Goal: Information Seeking & Learning: Learn about a topic

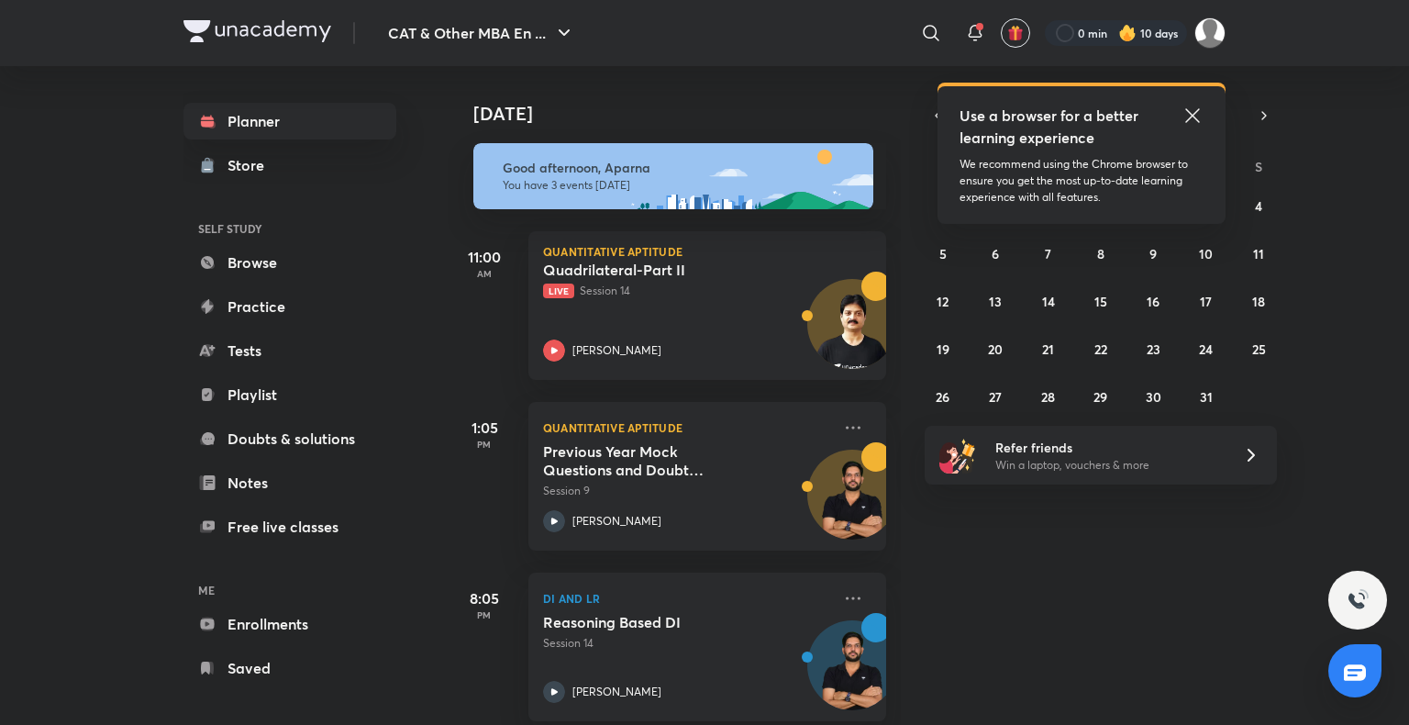
click at [1196, 116] on icon at bounding box center [1193, 116] width 22 height 22
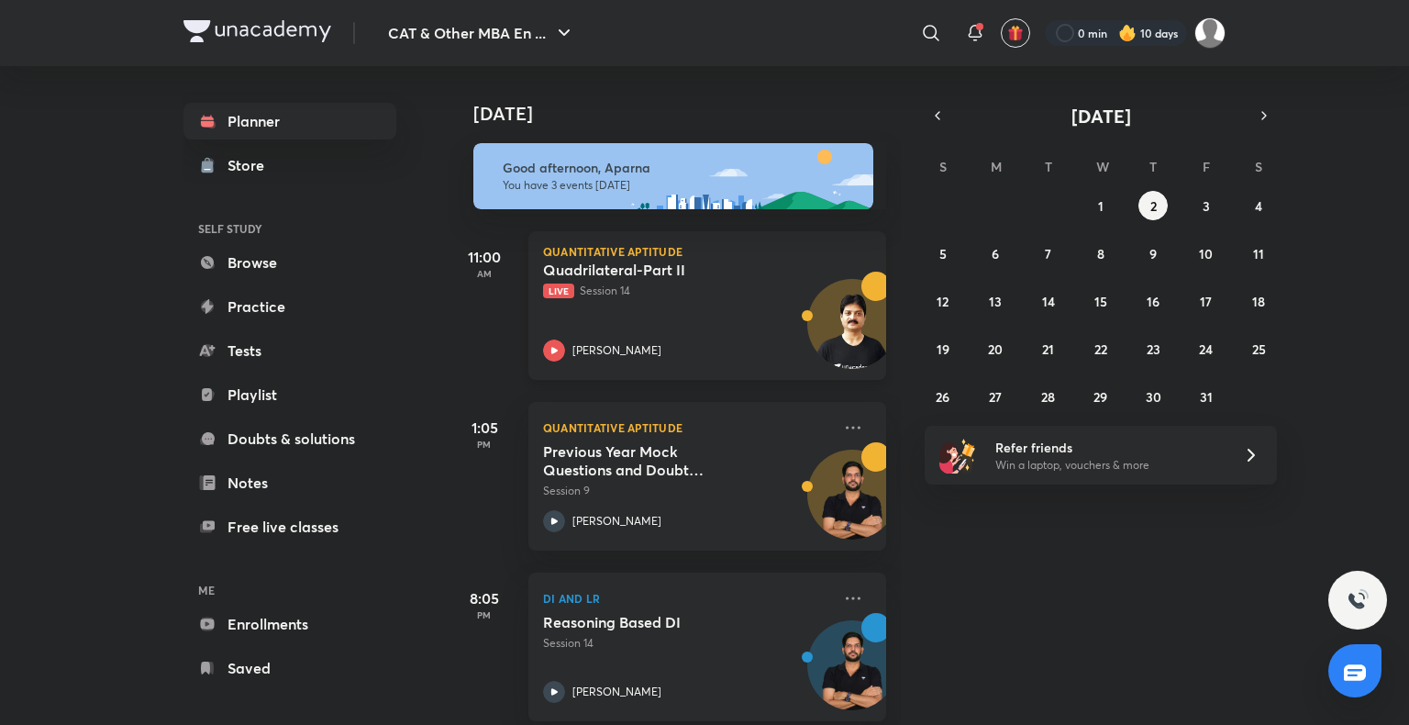
click at [559, 347] on icon at bounding box center [554, 350] width 22 height 22
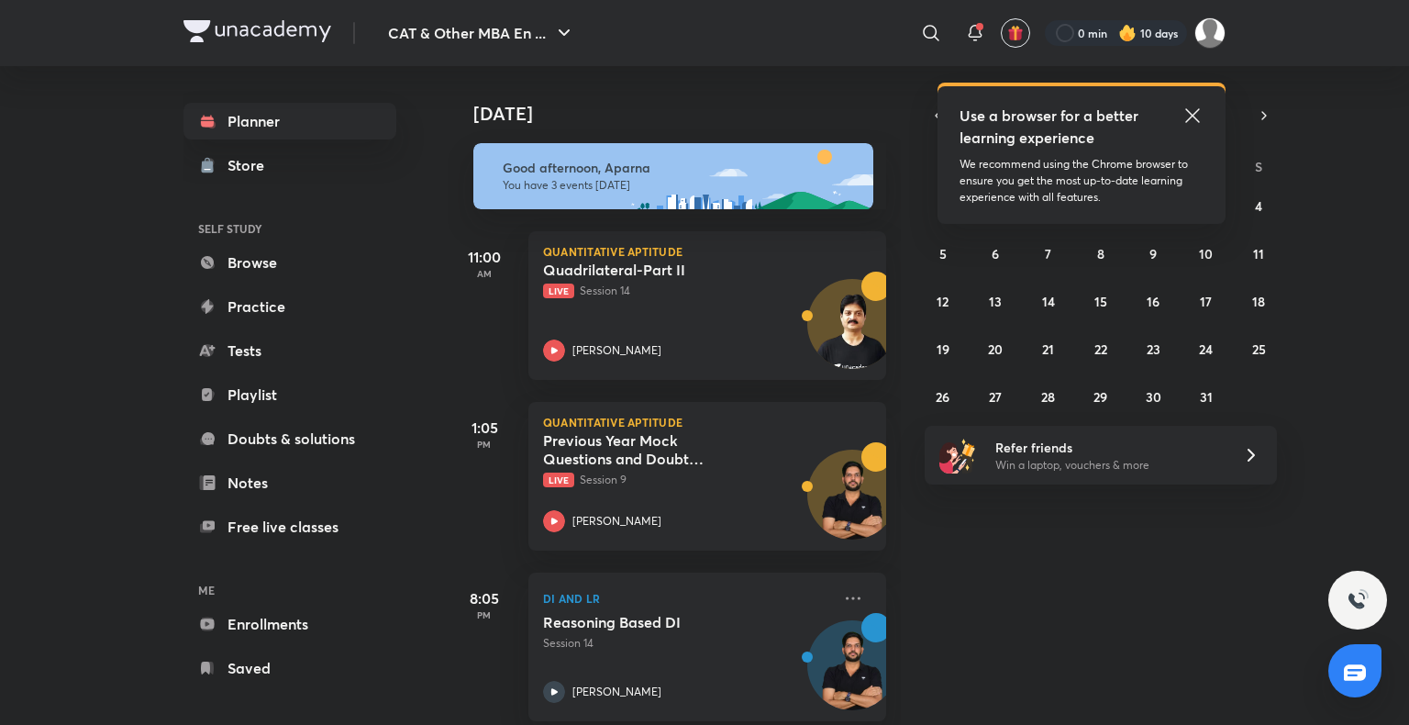
drag, startPoint x: 0, startPoint y: 0, endPoint x: 1194, endPoint y: 106, distance: 1198.2
click at [1194, 106] on icon at bounding box center [1193, 116] width 22 height 22
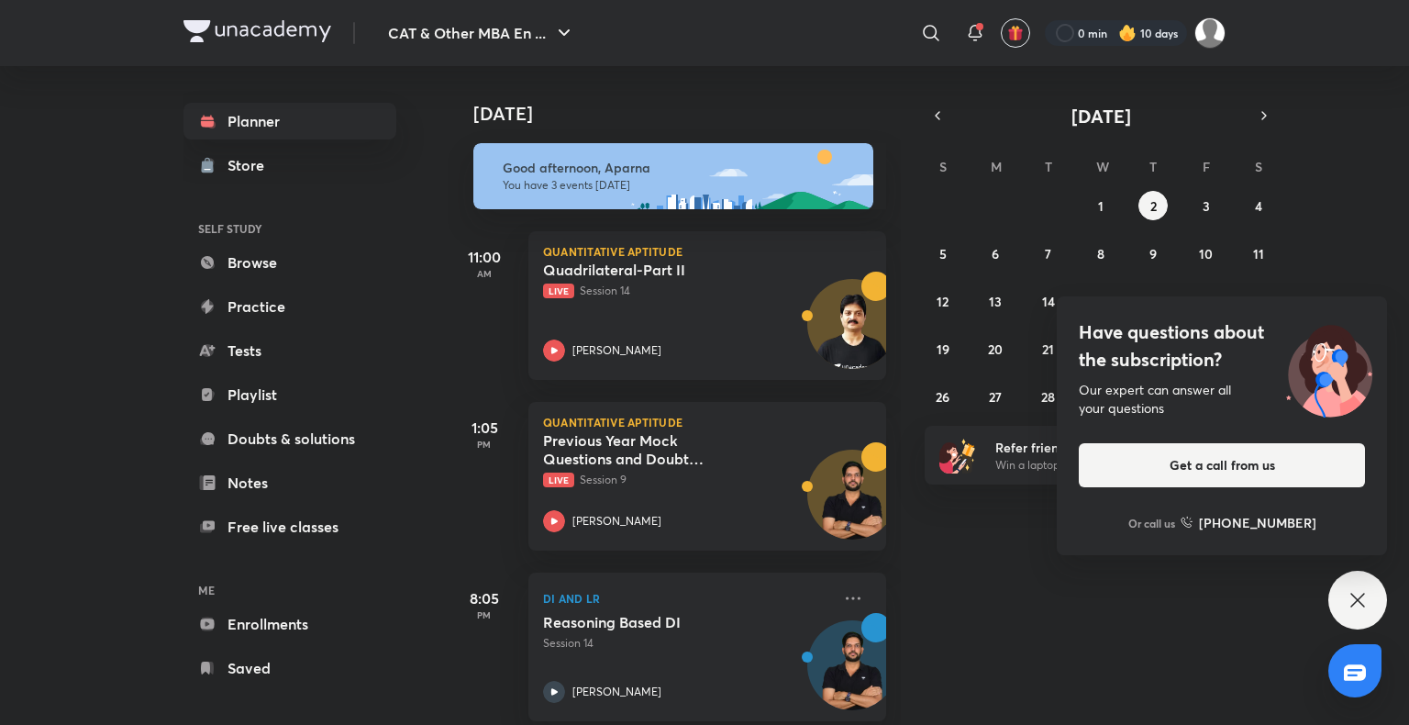
click at [1355, 596] on icon at bounding box center [1358, 600] width 22 height 22
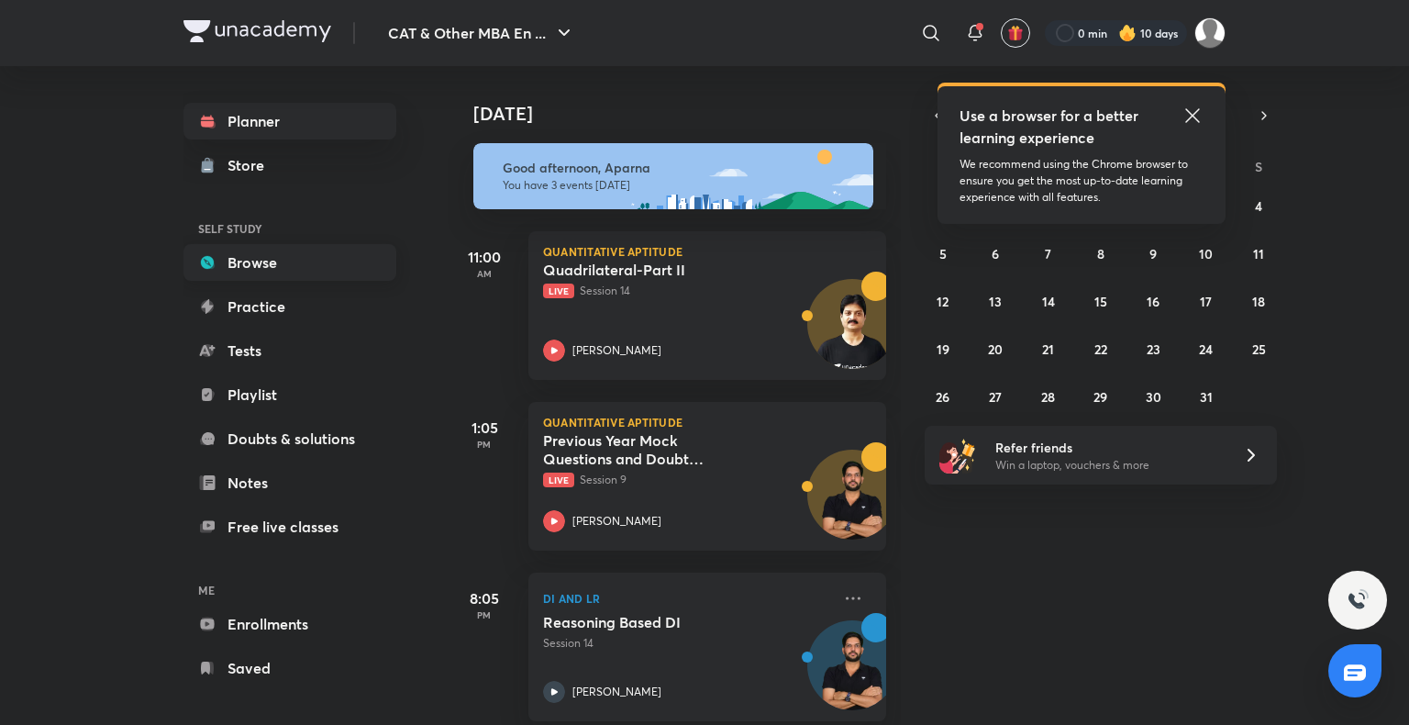
drag, startPoint x: 0, startPoint y: 0, endPoint x: 298, endPoint y: 266, distance: 399.6
click at [298, 266] on link "Browse" at bounding box center [289, 262] width 213 height 37
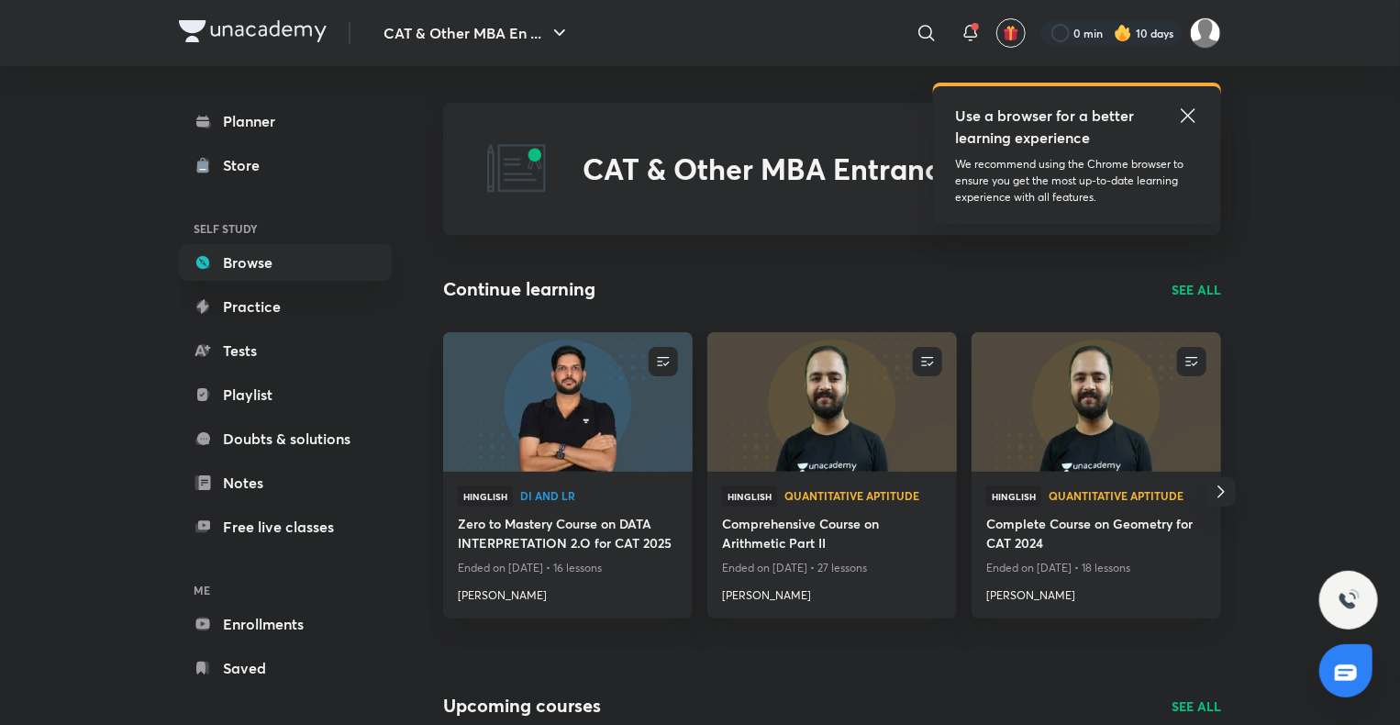
click at [1189, 281] on p "SEE ALL" at bounding box center [1197, 289] width 50 height 19
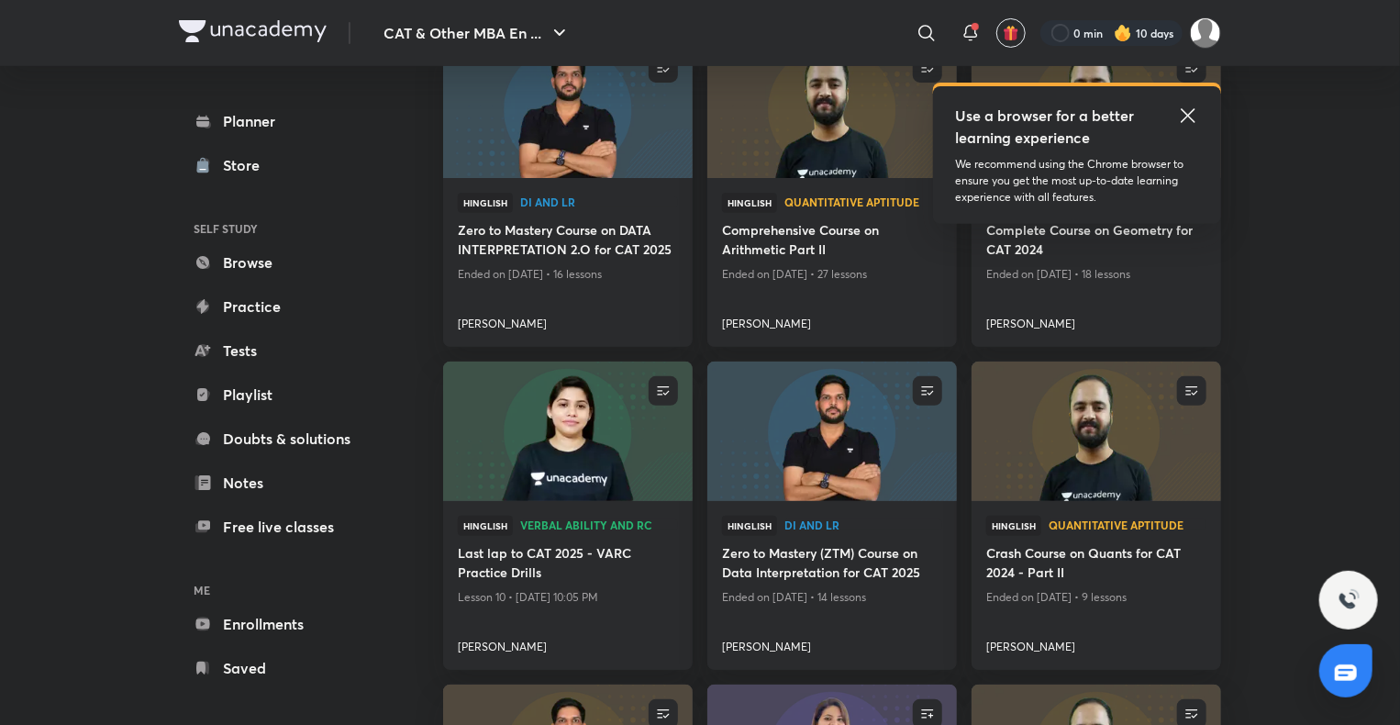
scroll to position [437, 0]
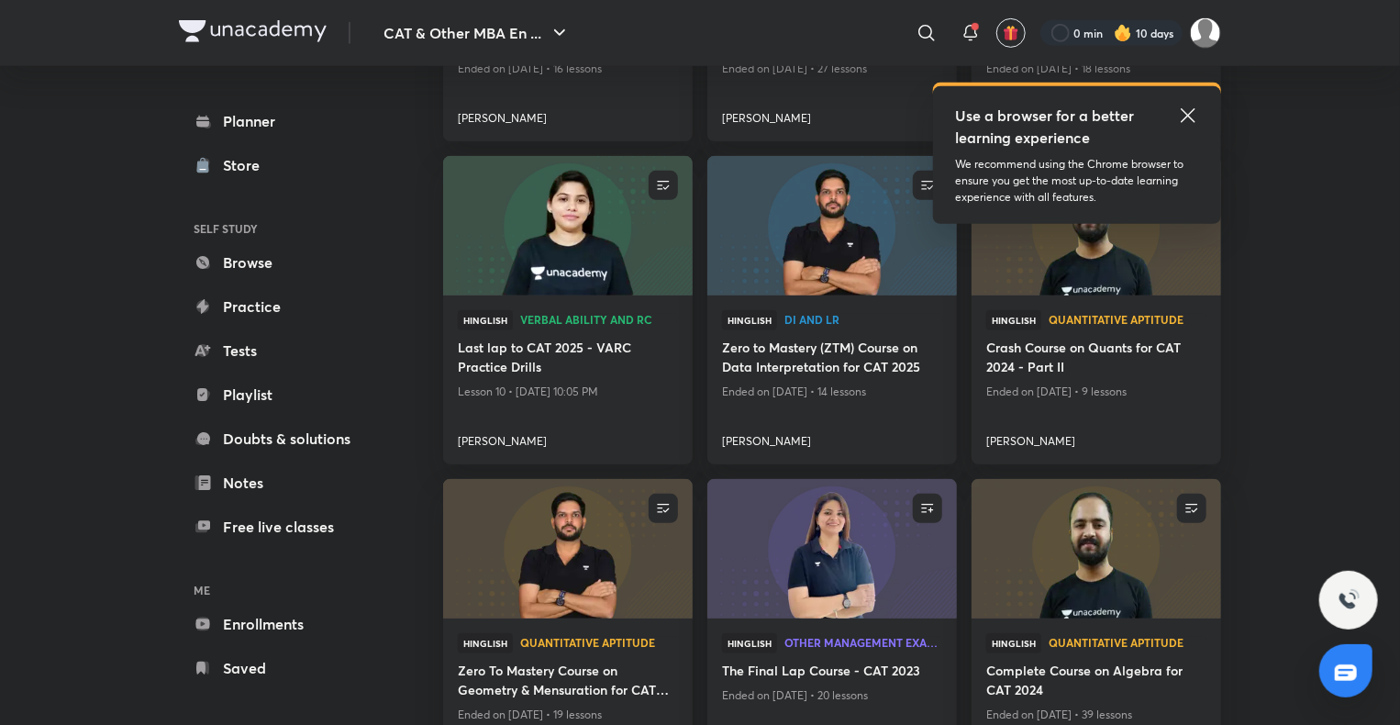
click at [1186, 106] on icon at bounding box center [1188, 116] width 22 height 22
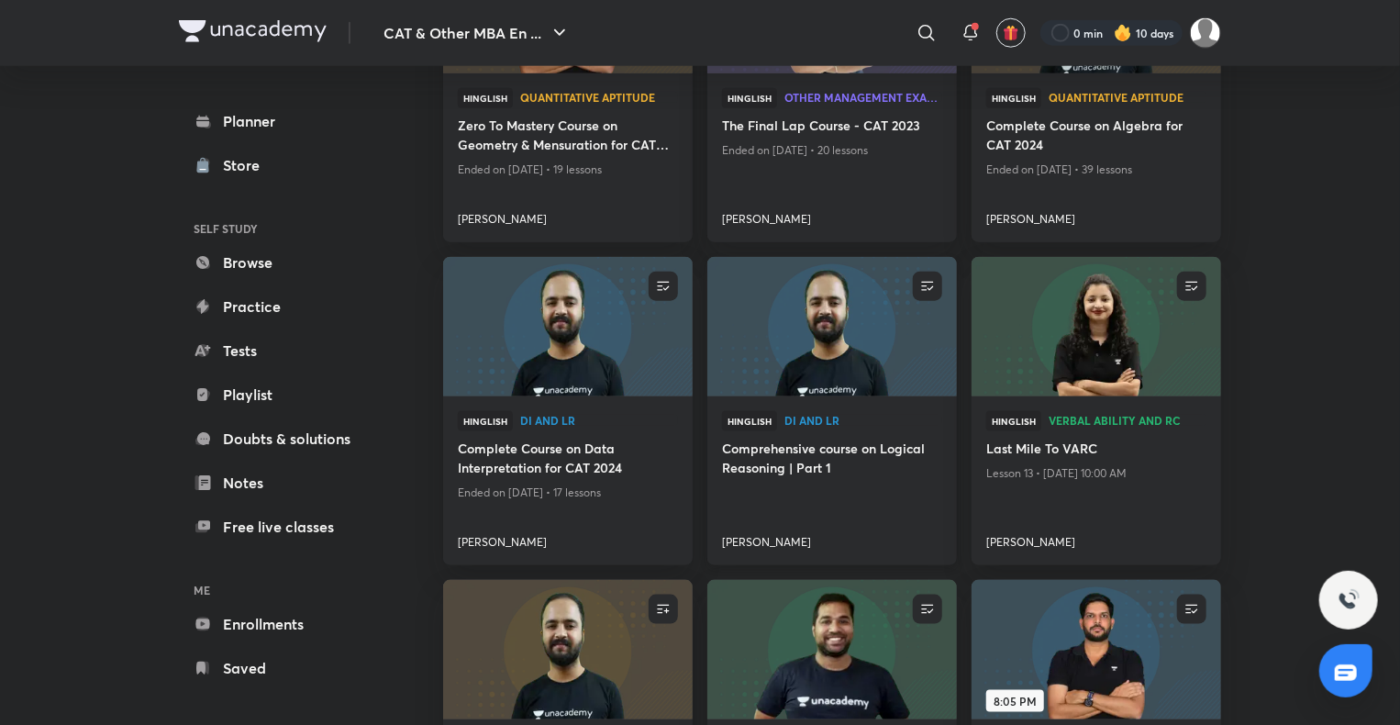
scroll to position [898, 0]
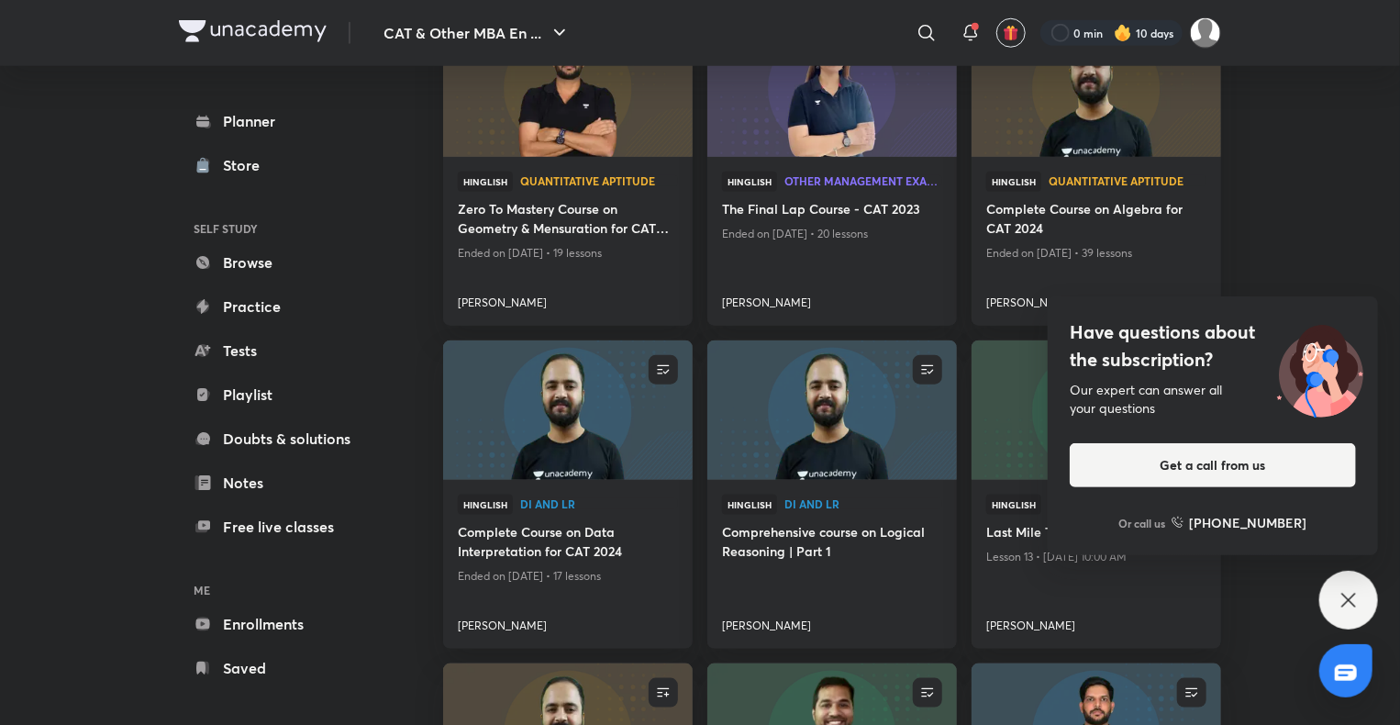
click at [1354, 610] on icon at bounding box center [1349, 600] width 22 height 22
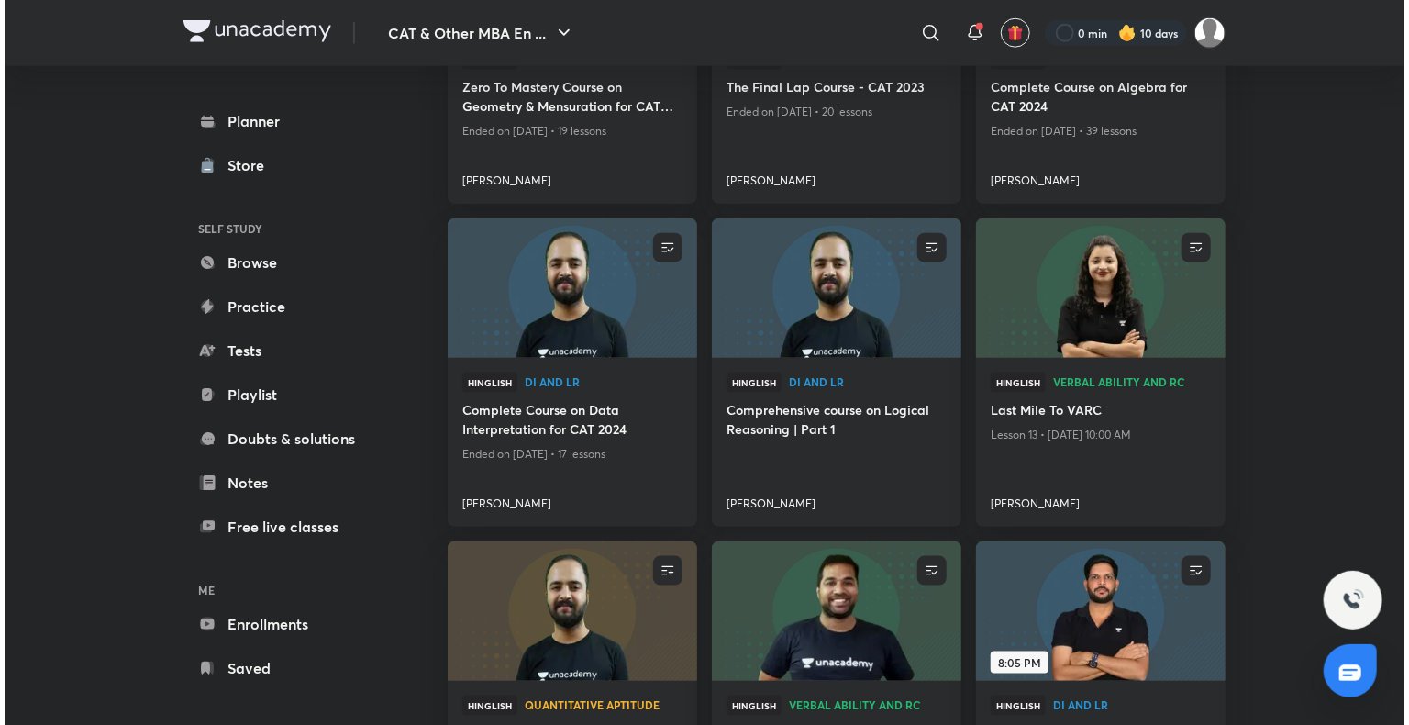
scroll to position [0, 0]
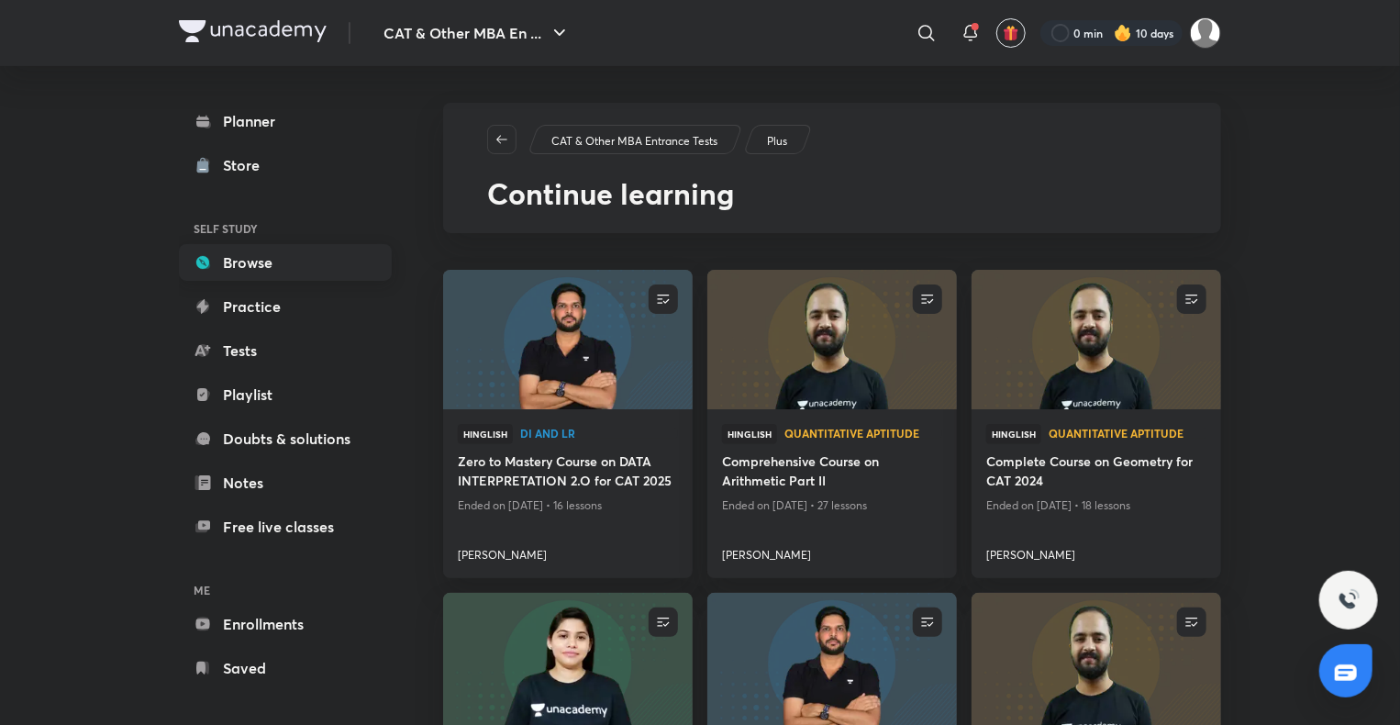
click at [261, 262] on link "Browse" at bounding box center [285, 262] width 213 height 37
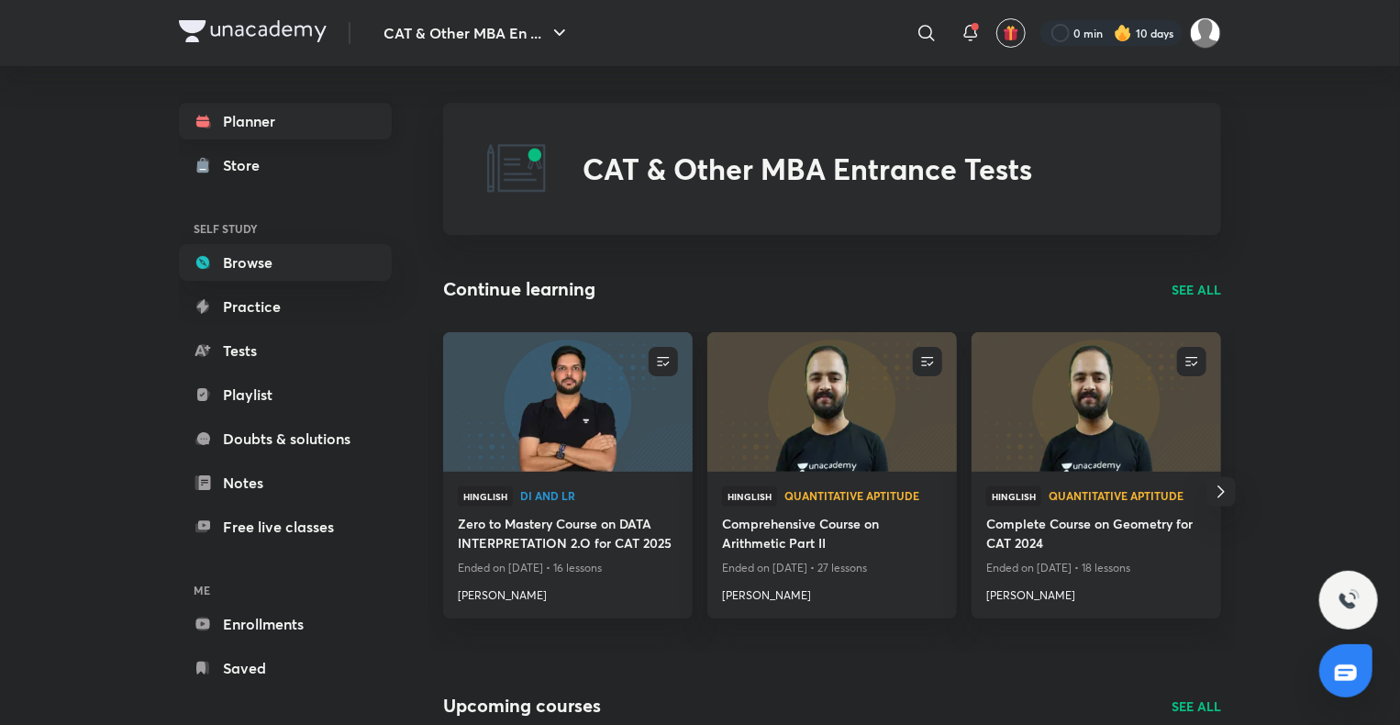
click at [279, 117] on link "Planner" at bounding box center [285, 121] width 213 height 37
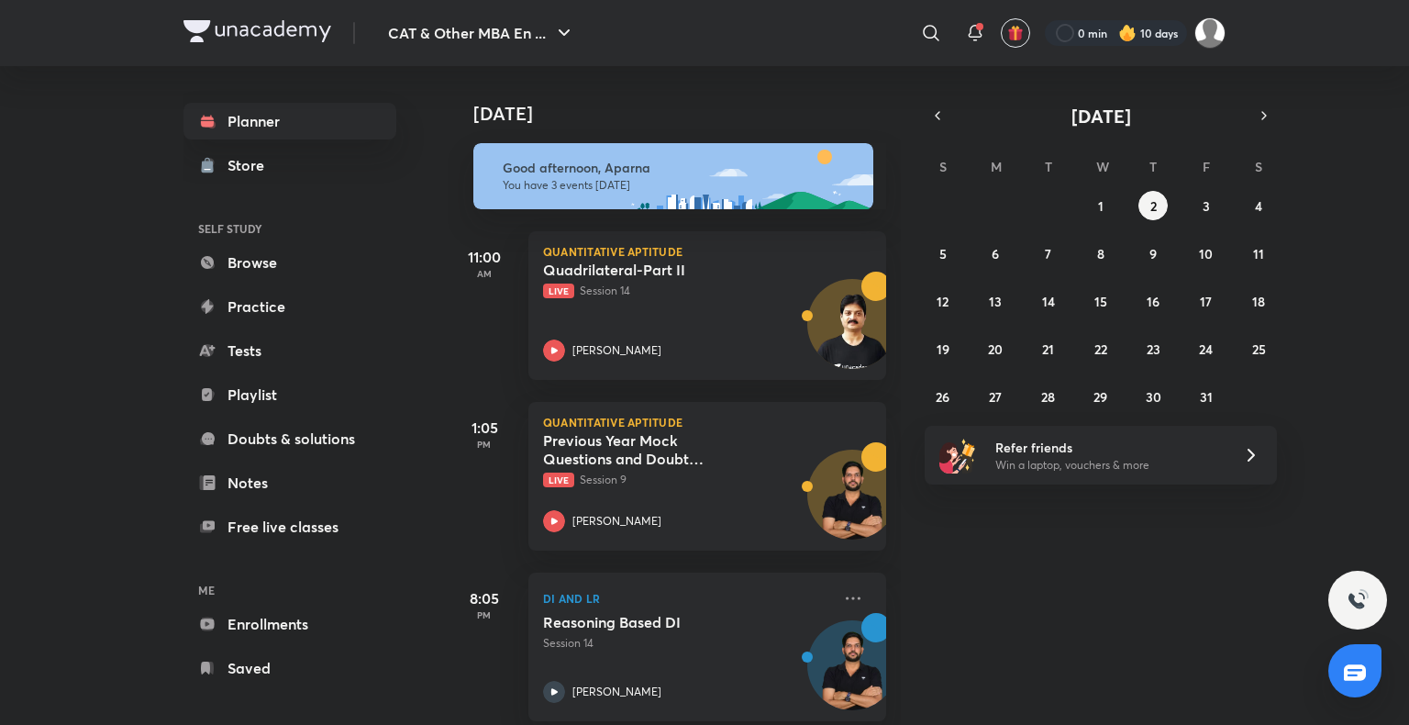
scroll to position [25, 0]
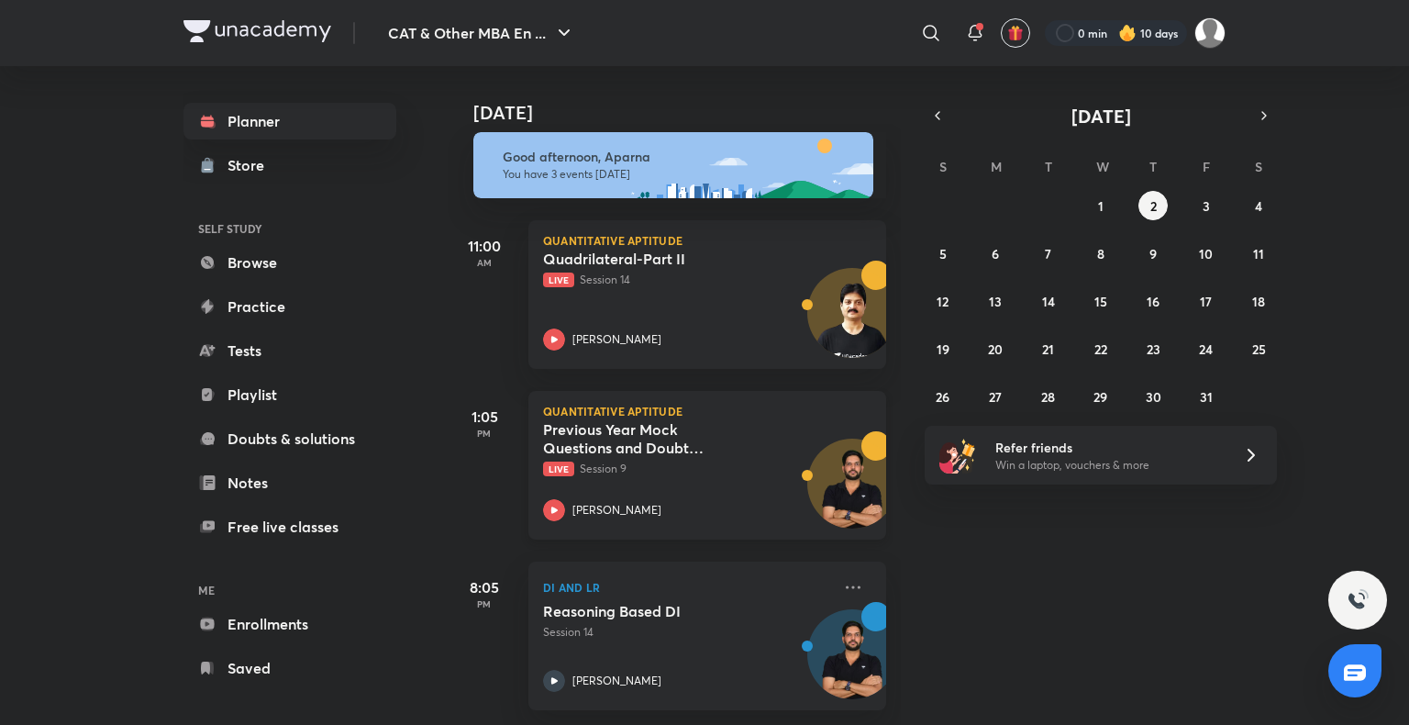
click at [549, 499] on icon at bounding box center [554, 510] width 22 height 22
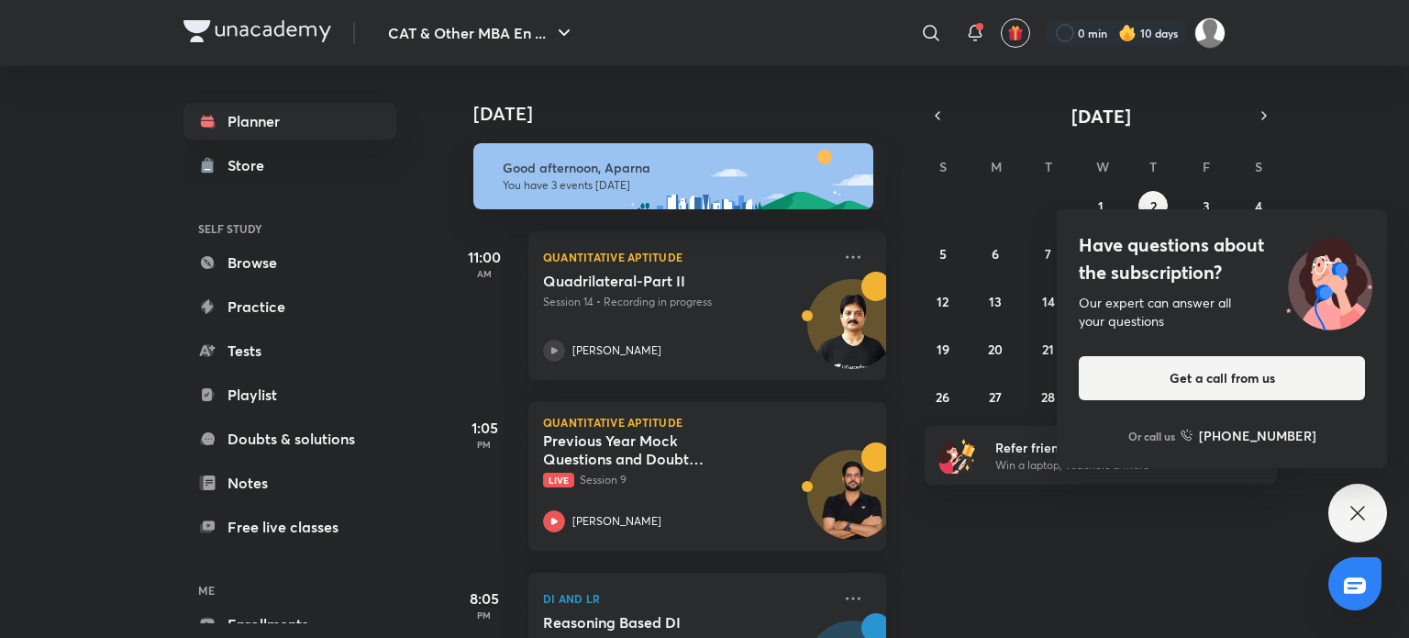
click at [1350, 518] on icon at bounding box center [1358, 513] width 22 height 22
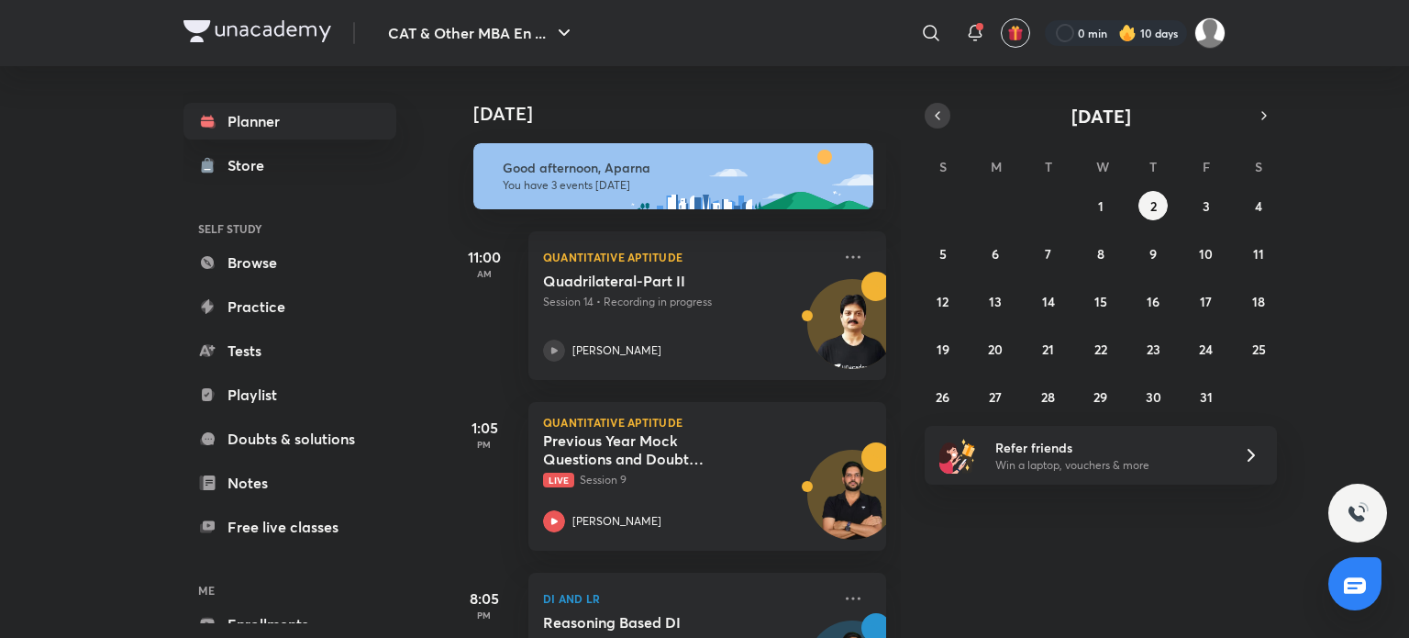
click at [930, 111] on icon "button" at bounding box center [937, 115] width 15 height 17
click at [1004, 302] on button "15" at bounding box center [995, 300] width 29 height 29
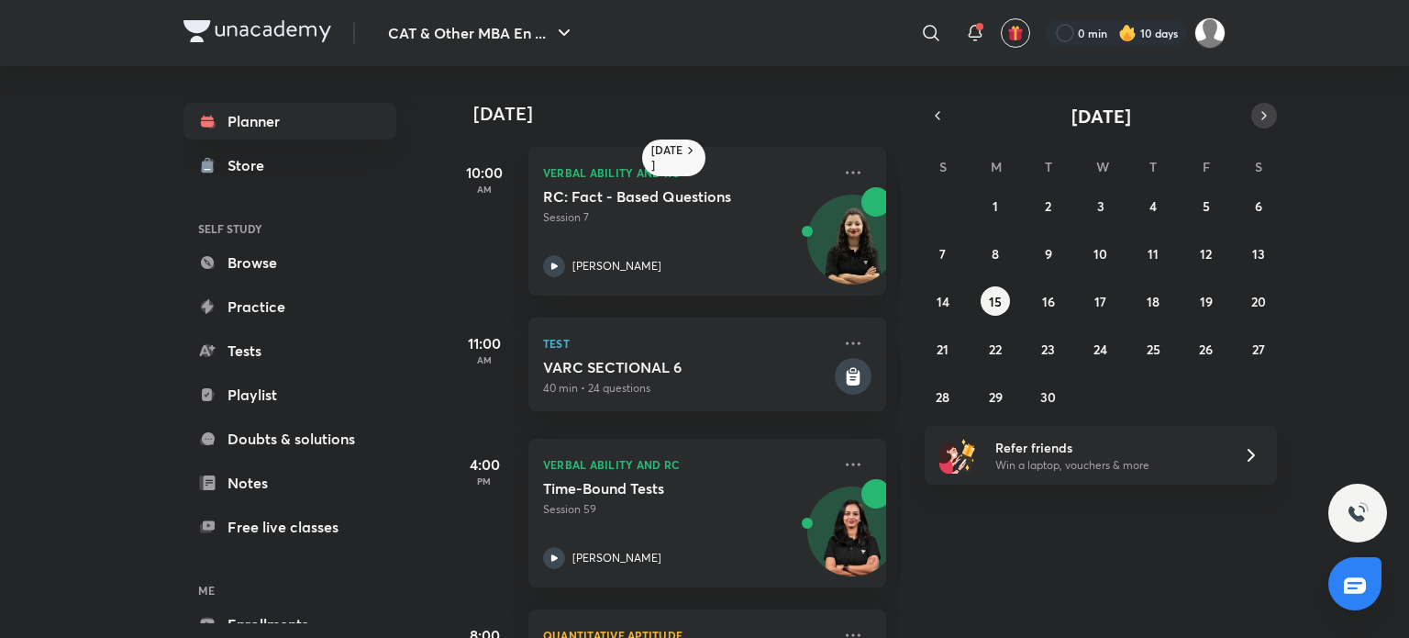
click at [1255, 118] on button "button" at bounding box center [1264, 116] width 26 height 26
click at [1151, 206] on abbr "2" at bounding box center [1153, 205] width 6 height 17
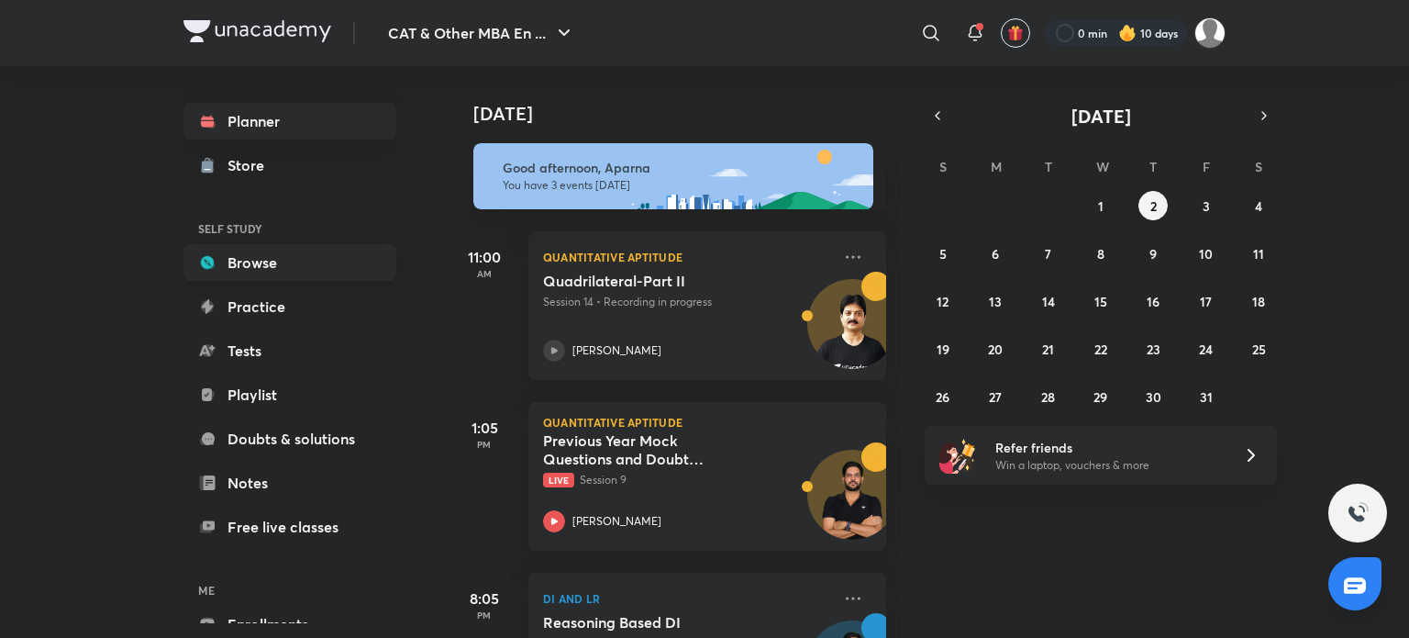
click at [246, 277] on link "Browse" at bounding box center [289, 262] width 213 height 37
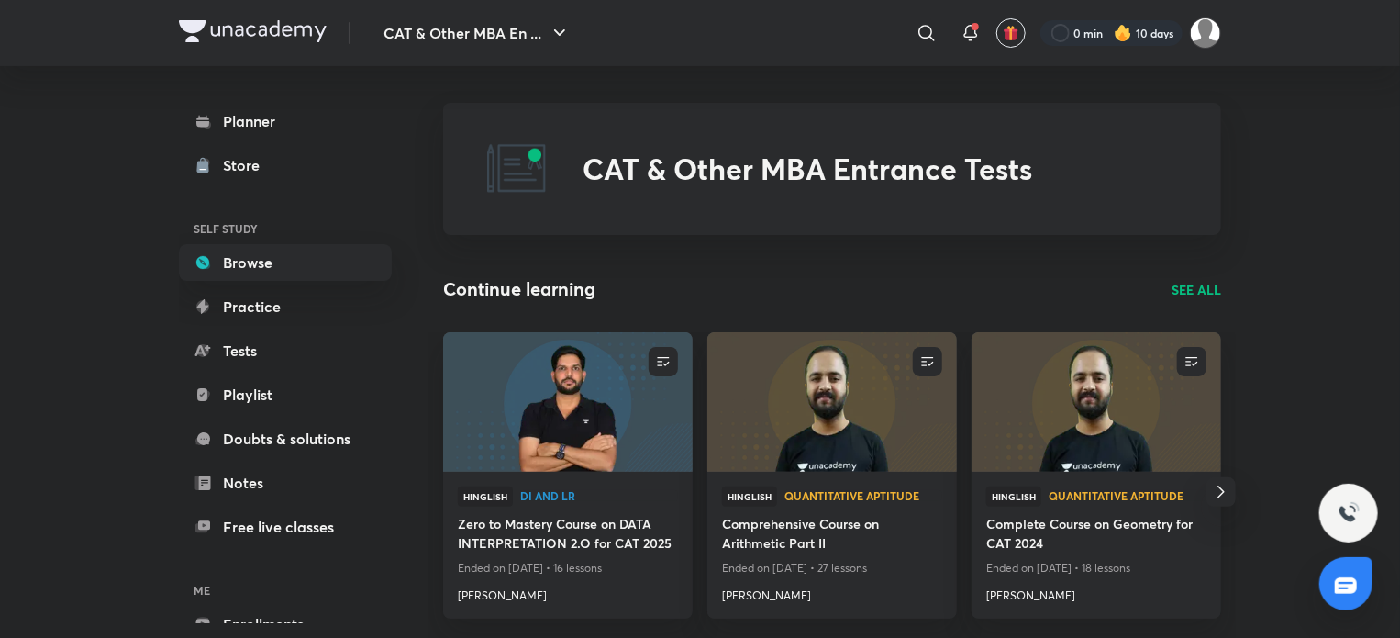
click at [1195, 287] on p "SEE ALL" at bounding box center [1197, 289] width 50 height 19
click at [932, 24] on icon at bounding box center [927, 33] width 22 height 22
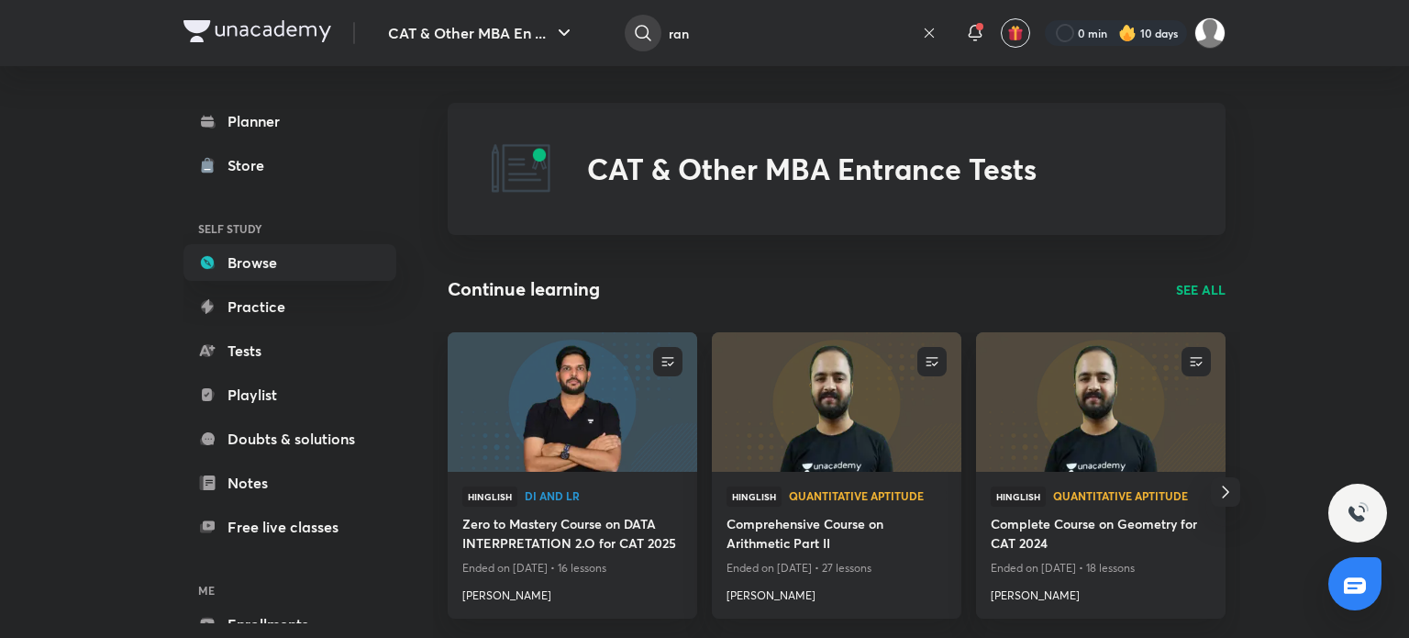
type input "ranm"
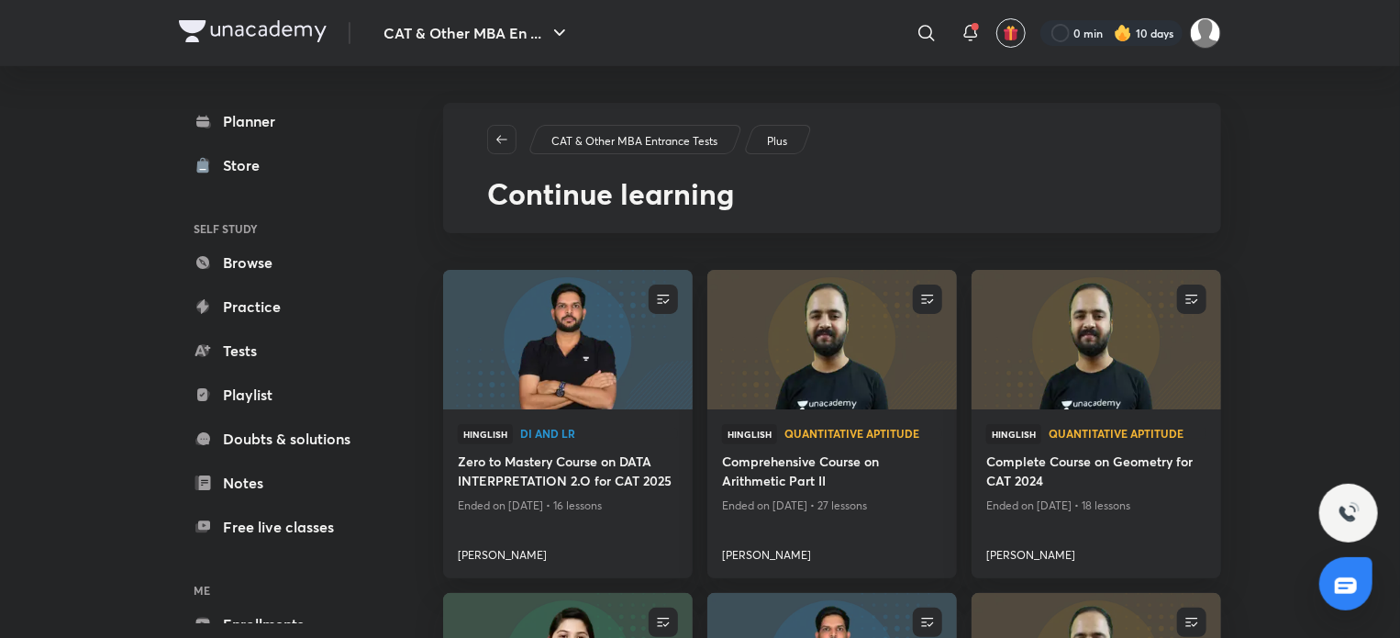
click at [932, 24] on icon at bounding box center [927, 33] width 22 height 22
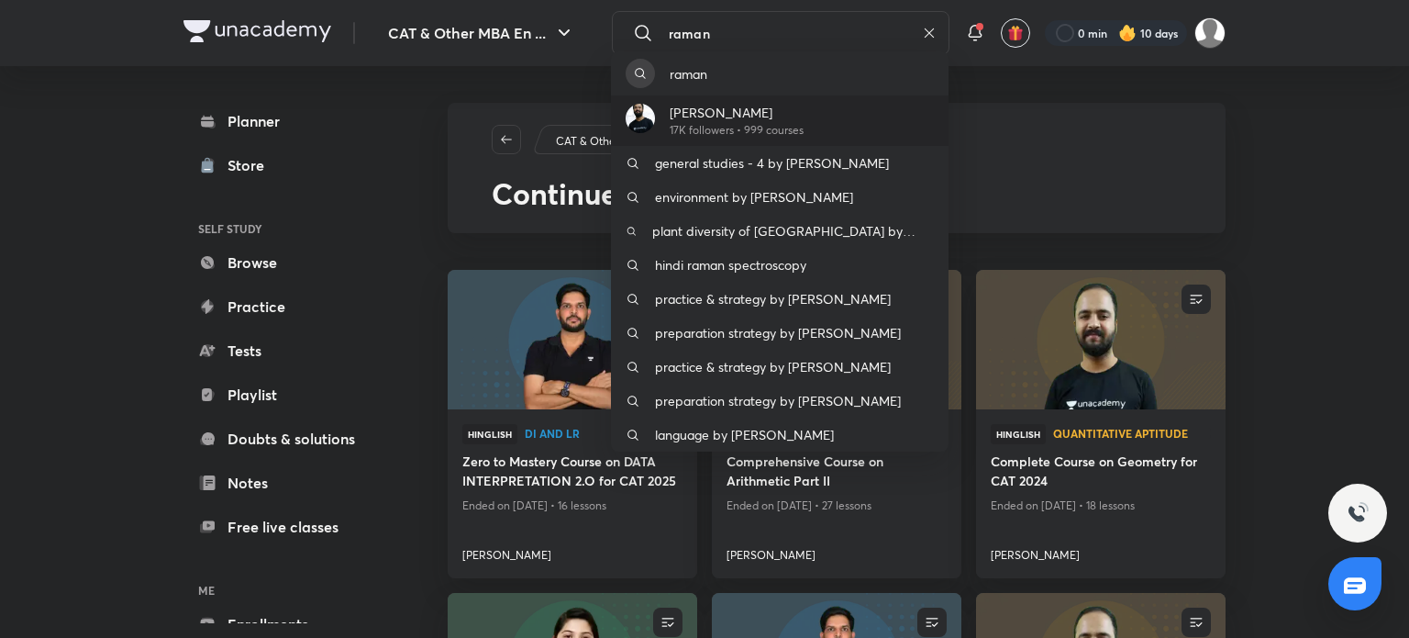
type input "raman"
click at [870, 110] on div "Raman Tiwari 17K followers • 999 courses" at bounding box center [780, 120] width 338 height 50
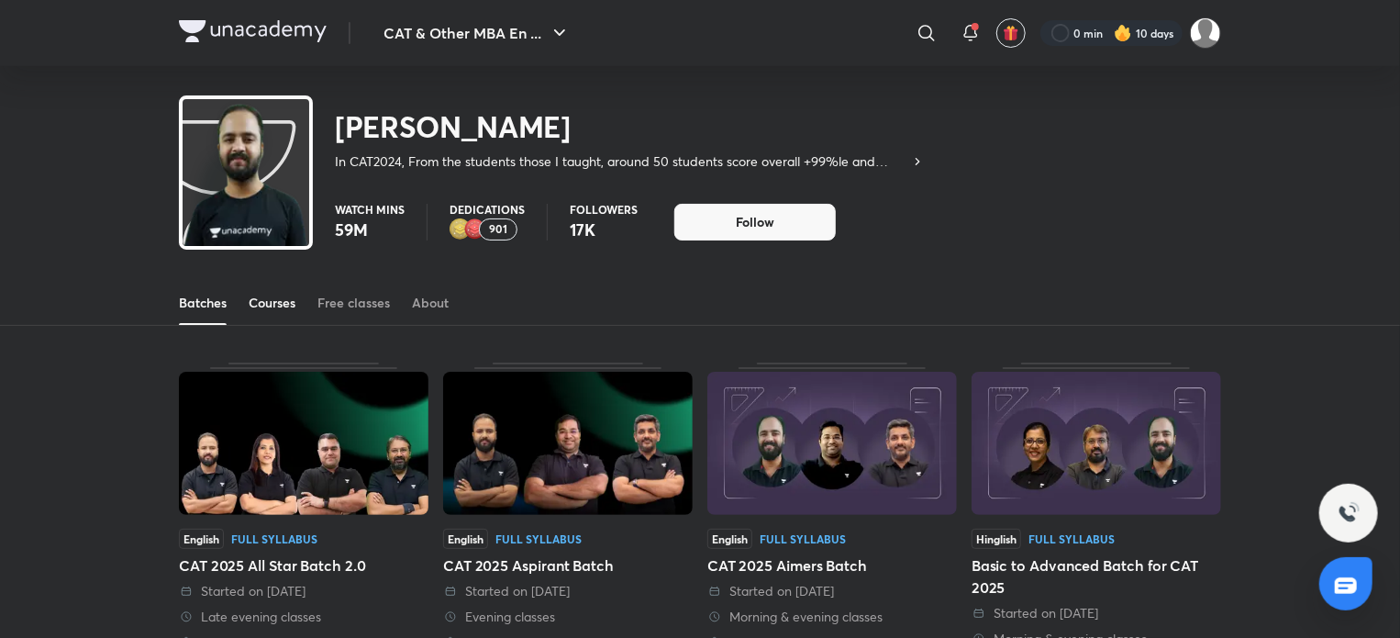
click at [275, 303] on div "Courses" at bounding box center [272, 303] width 47 height 18
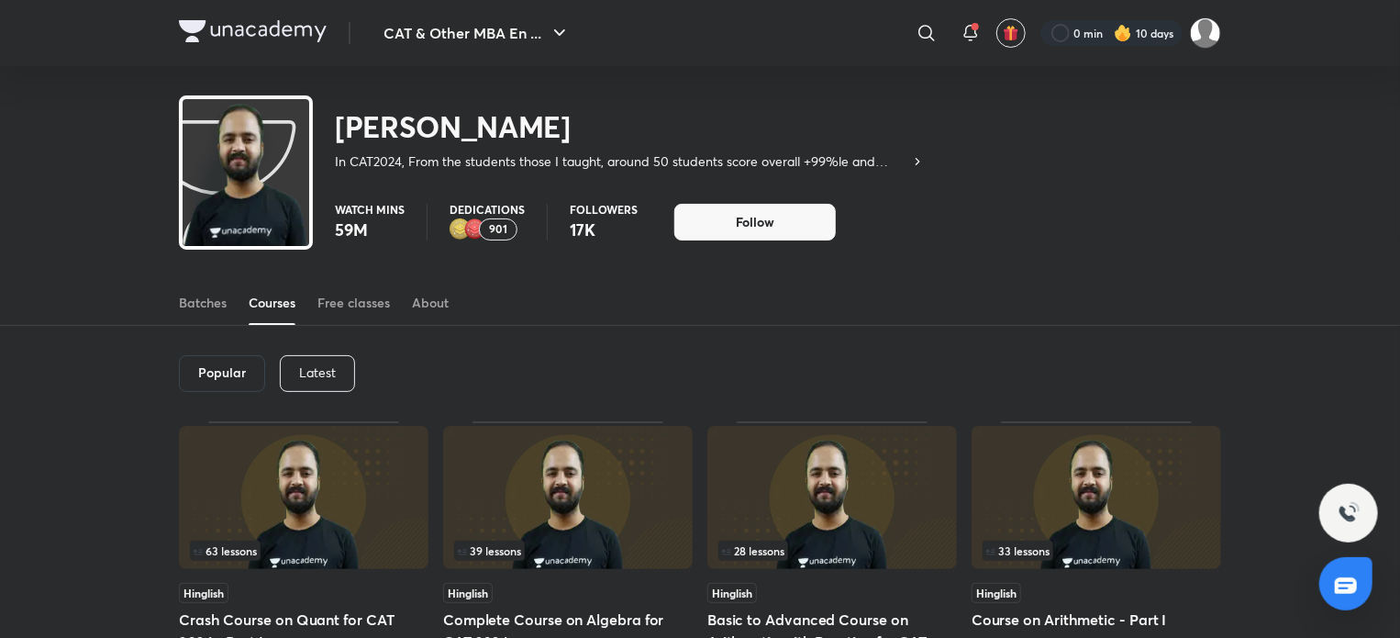
click at [334, 372] on p "Latest" at bounding box center [317, 372] width 37 height 15
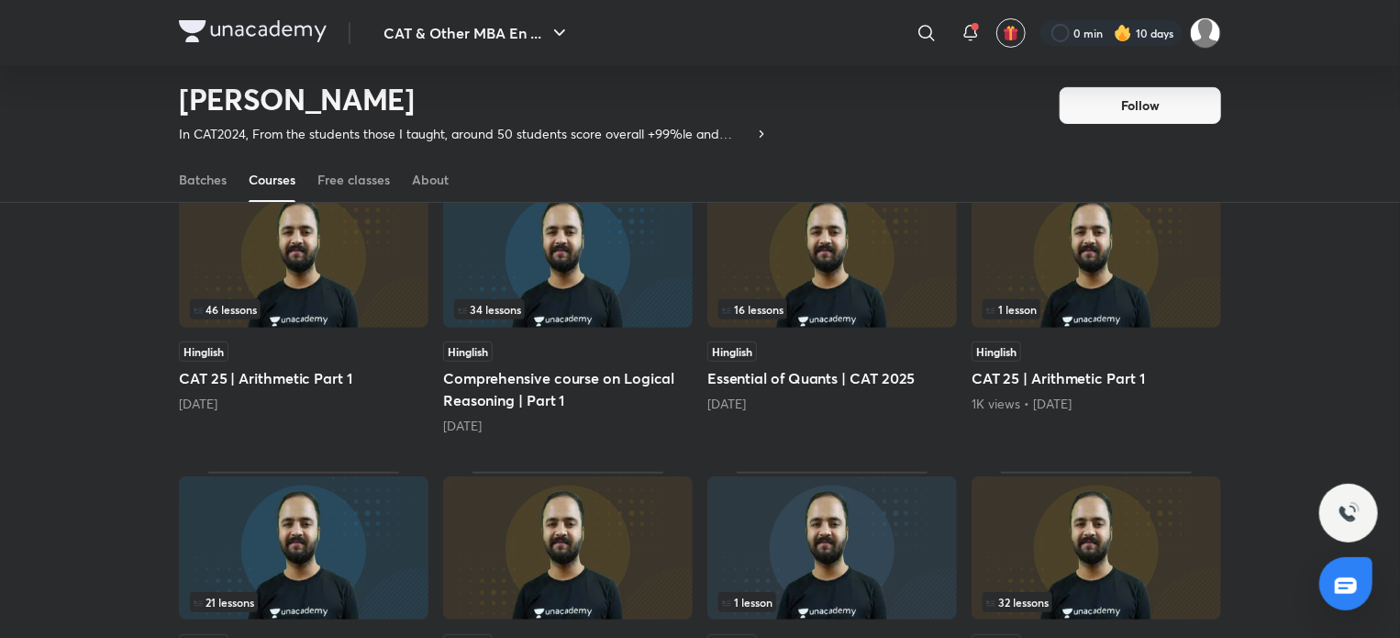
scroll to position [187, 0]
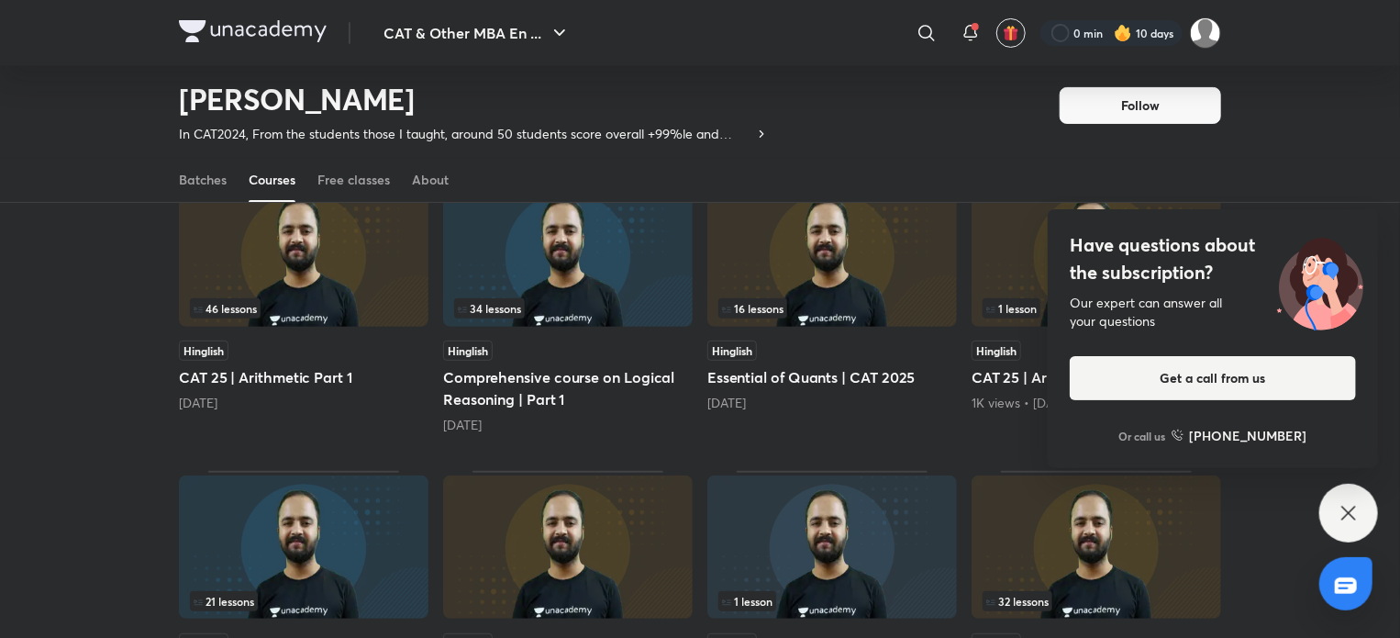
click at [1340, 511] on icon at bounding box center [1349, 513] width 22 height 22
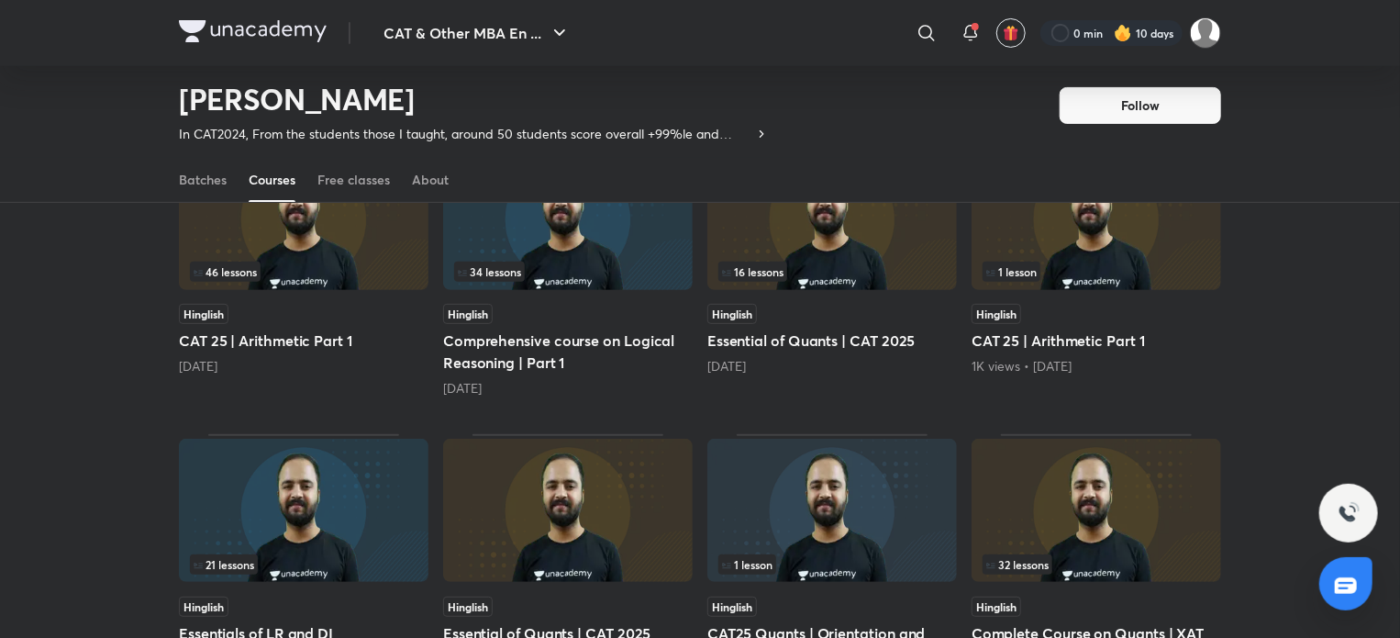
scroll to position [225, 0]
click at [367, 253] on img at bounding box center [304, 217] width 250 height 143
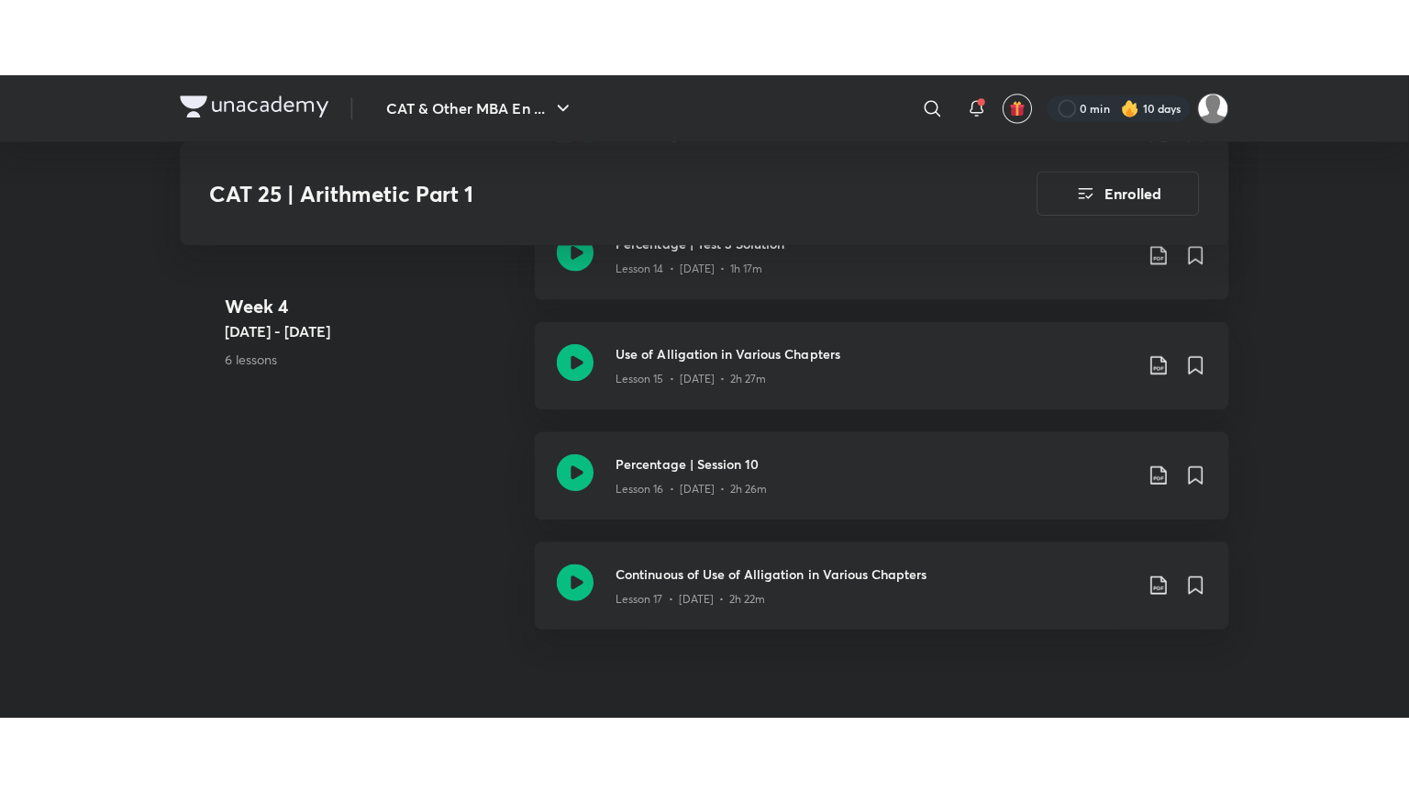
scroll to position [2773, 0]
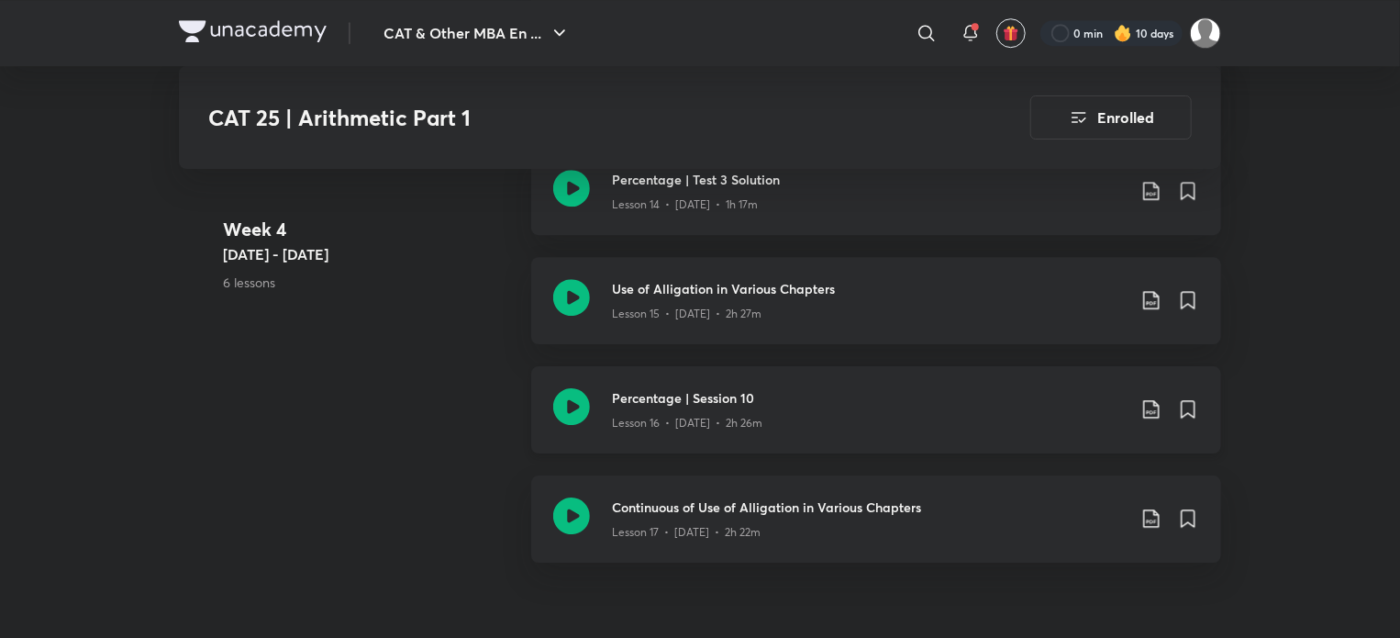
click at [573, 397] on icon at bounding box center [571, 406] width 37 height 37
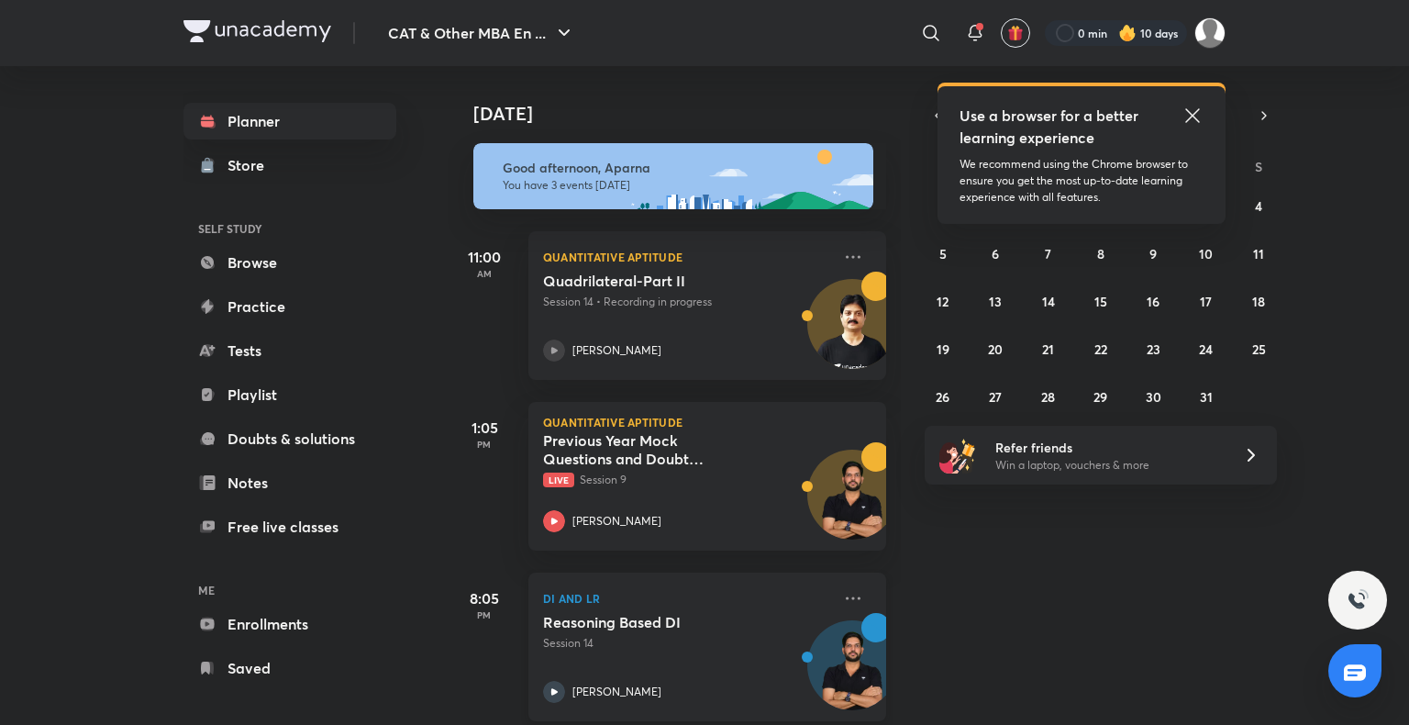
scroll to position [25, 0]
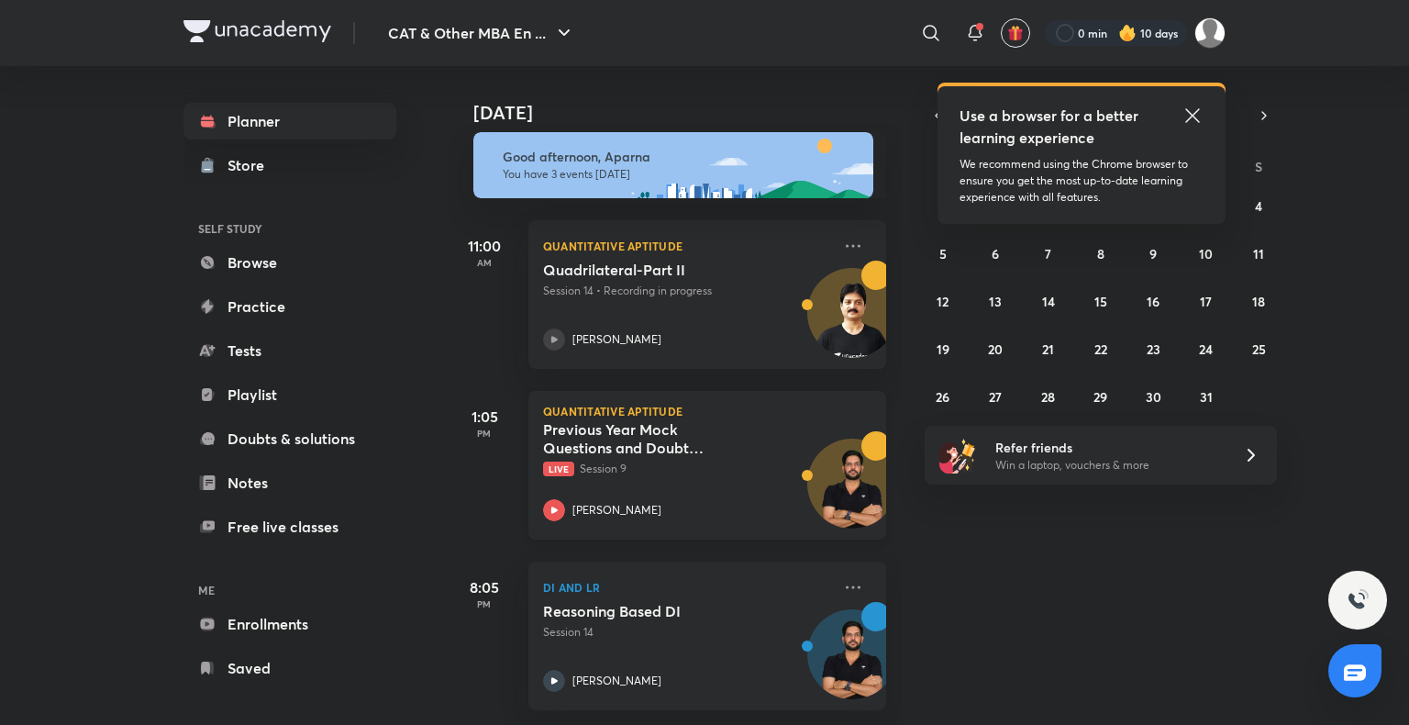
click at [554, 506] on icon at bounding box center [554, 509] width 6 height 6
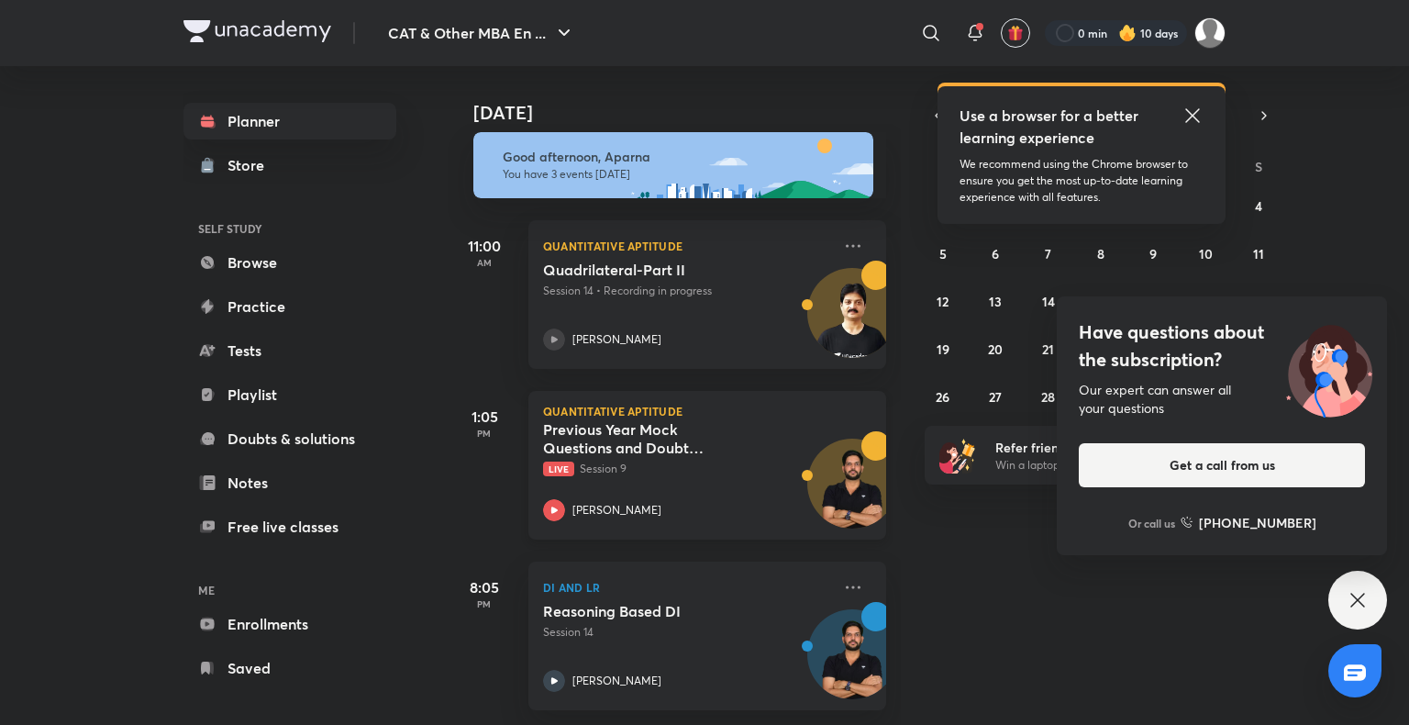
click at [560, 499] on icon at bounding box center [554, 510] width 22 height 22
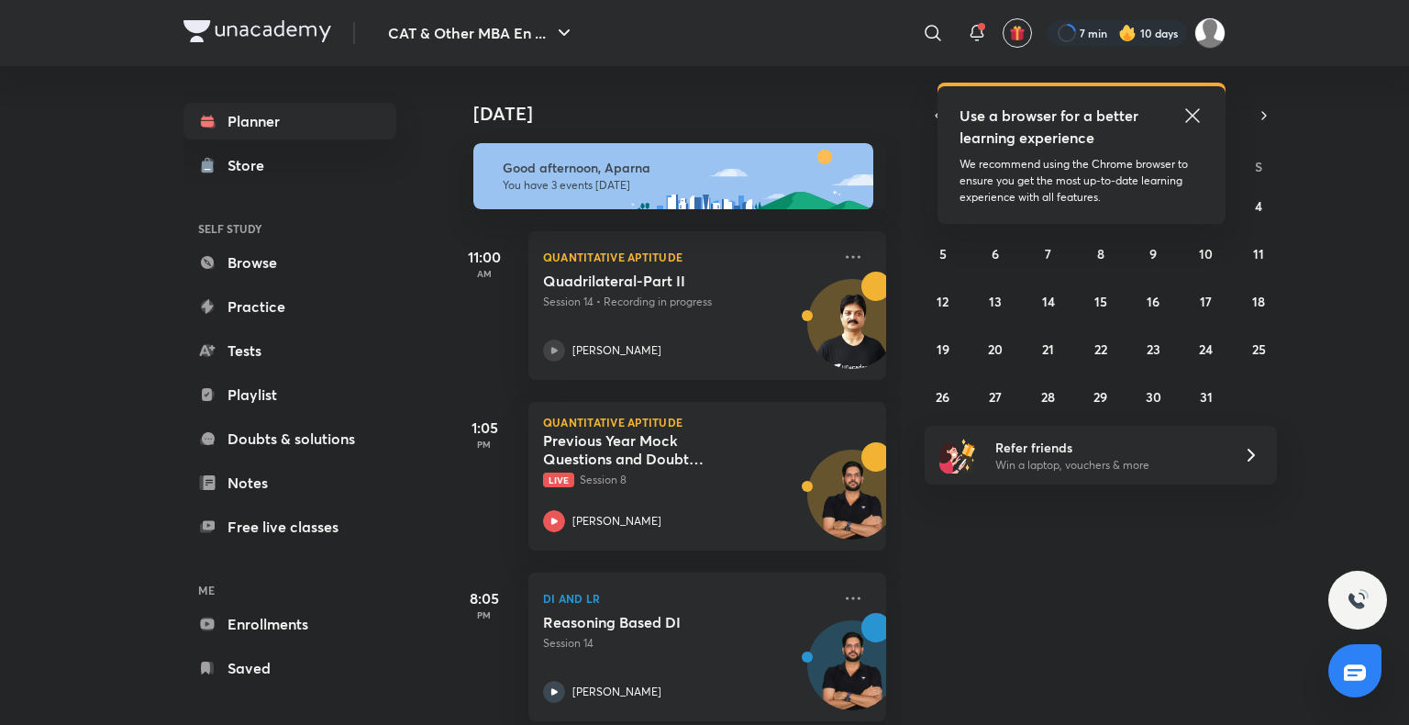
scroll to position [25, 0]
click at [1117, 31] on div at bounding box center [1114, 33] width 145 height 26
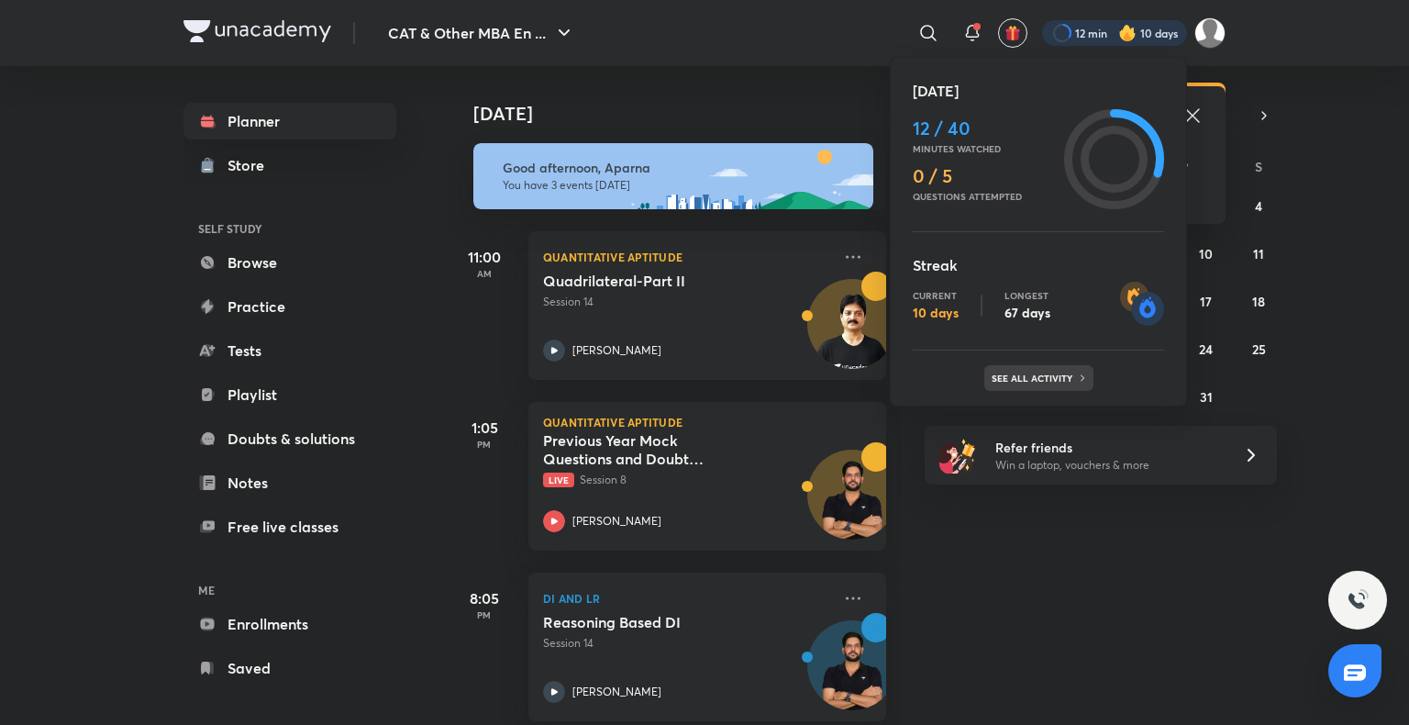
click at [1021, 372] on p "See all activity" at bounding box center [1034, 377] width 85 height 11
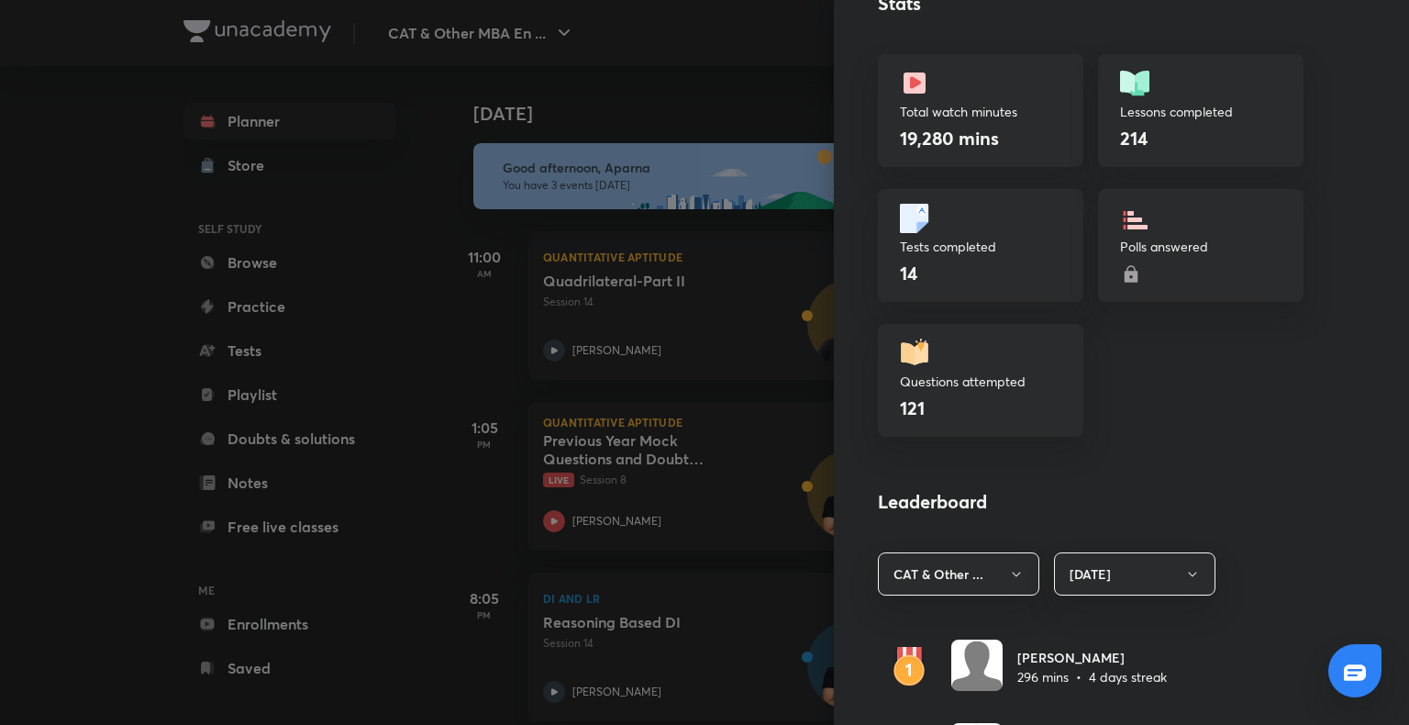
scroll to position [1006, 0]
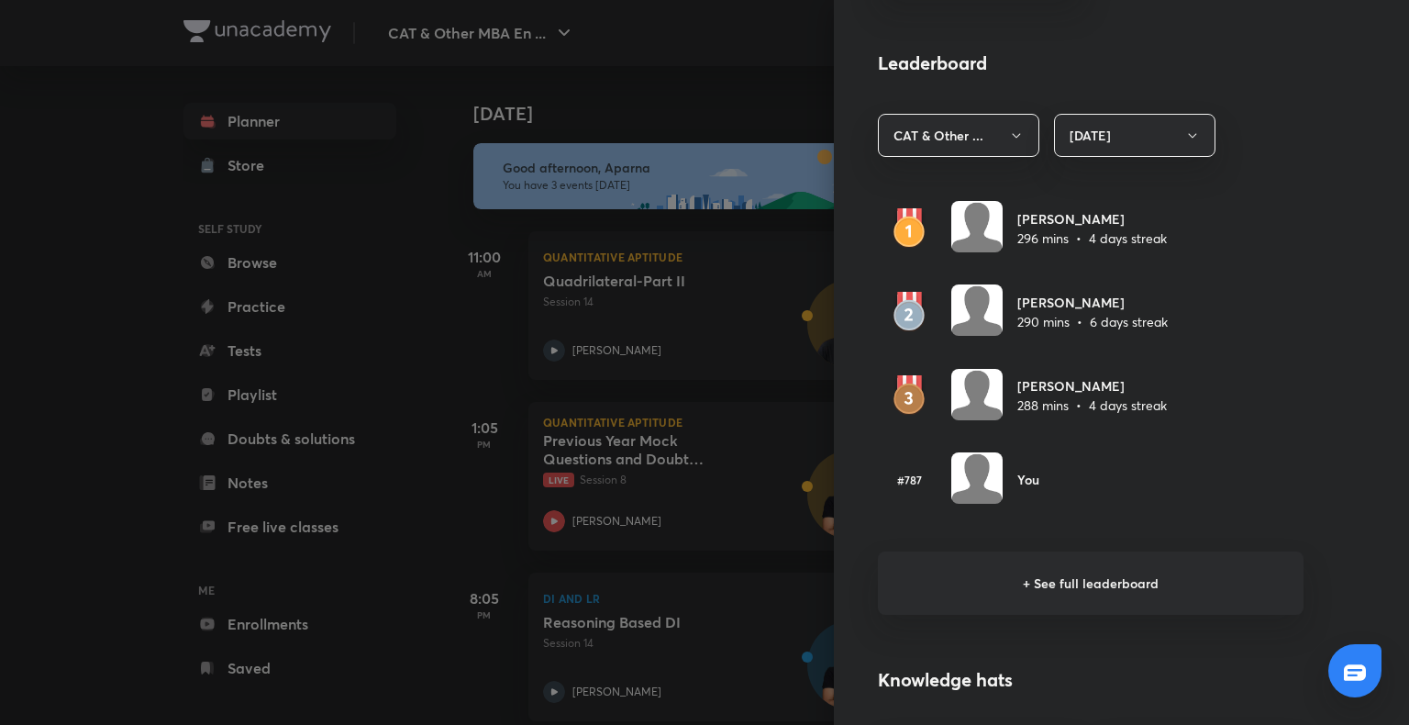
click at [1024, 589] on h6 "+ See full leaderboard" at bounding box center [1091, 582] width 426 height 63
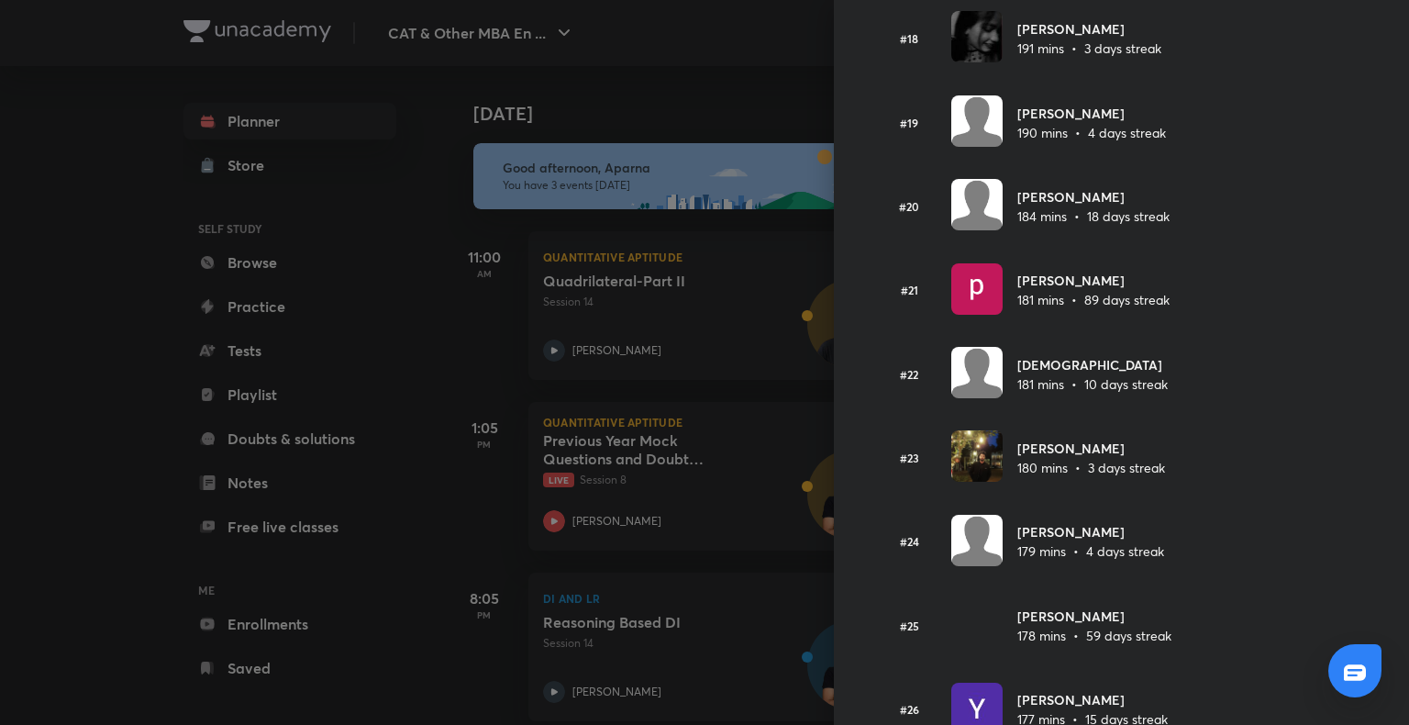
scroll to position [1559, 0]
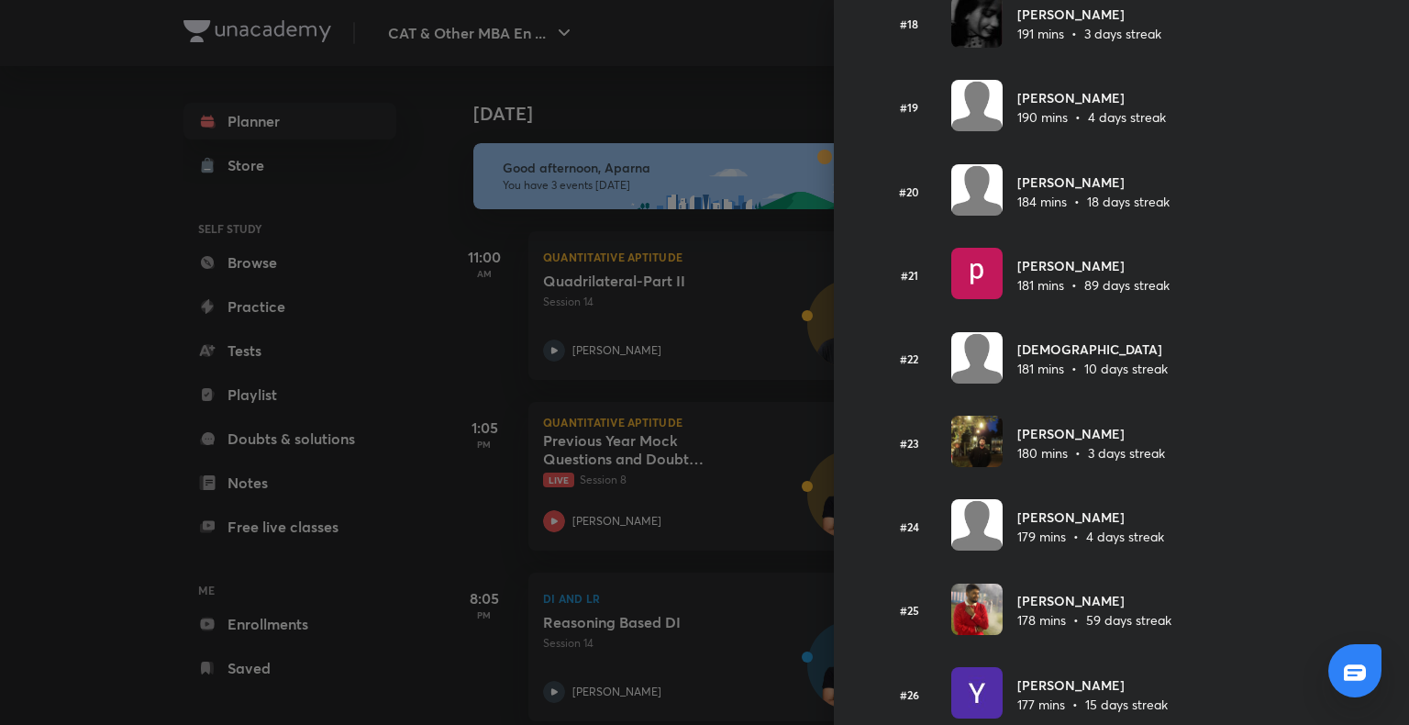
click at [188, 398] on div at bounding box center [704, 362] width 1409 height 725
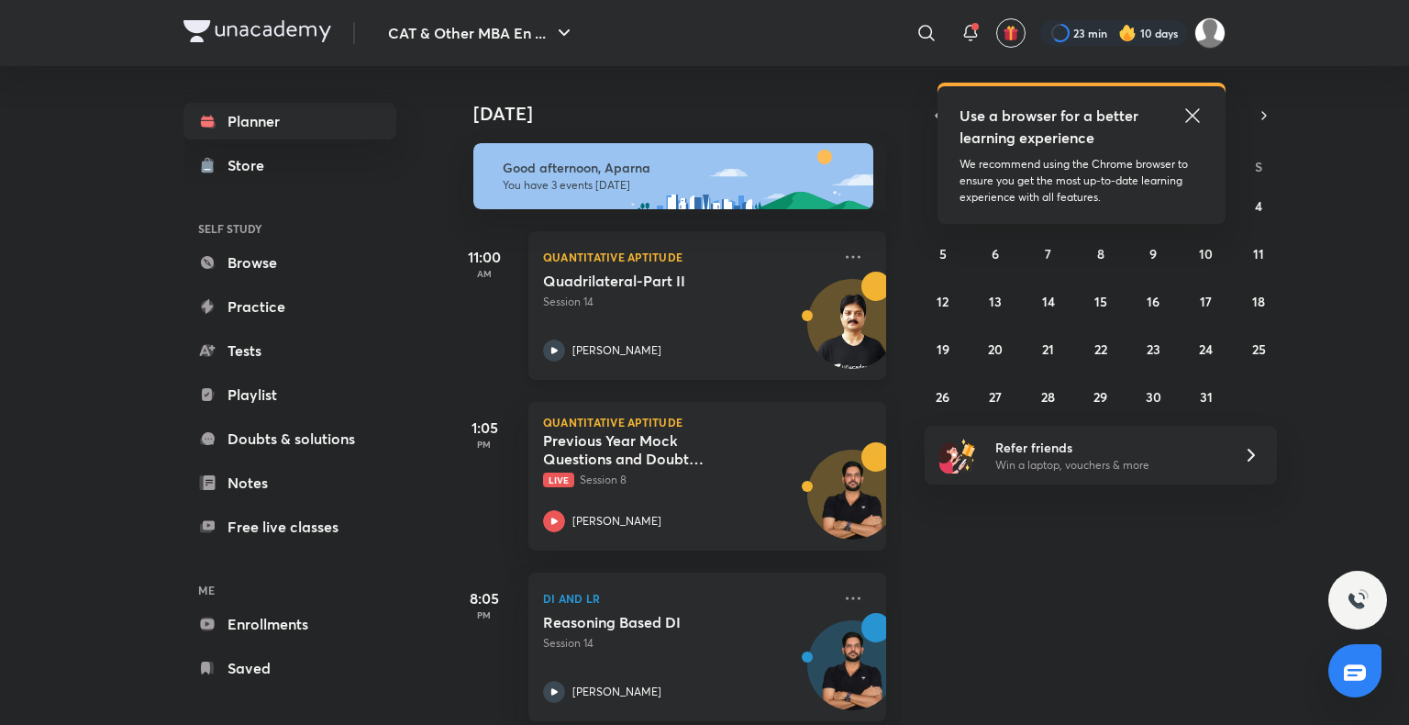
scroll to position [25, 0]
